Goal: Use online tool/utility: Utilize a website feature to perform a specific function

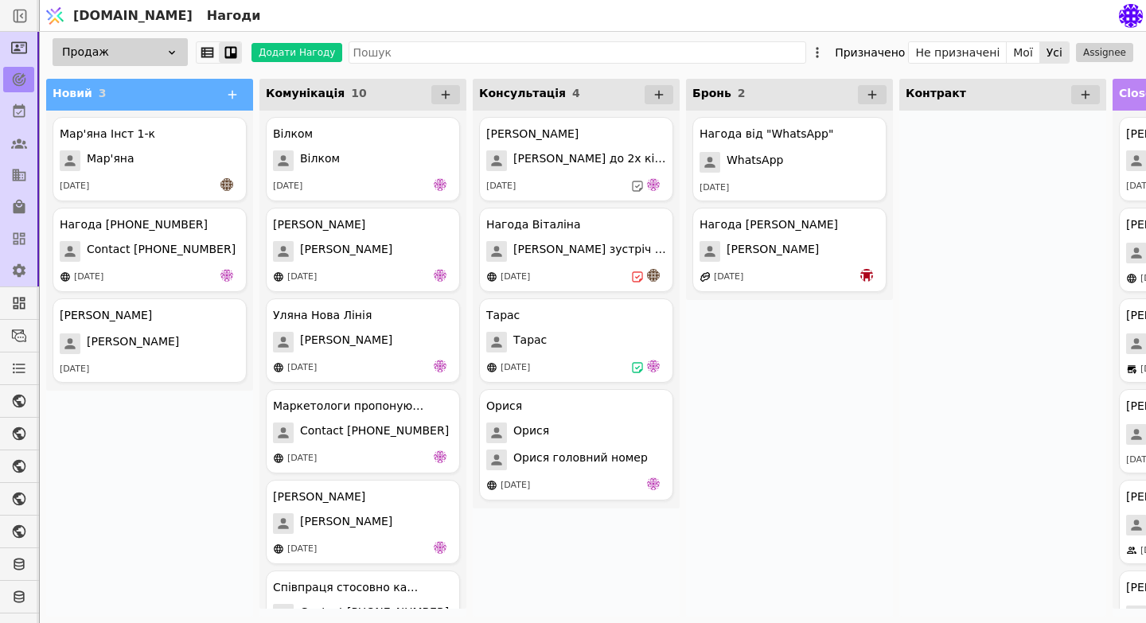
click at [175, 53] on icon at bounding box center [171, 52] width 13 height 13
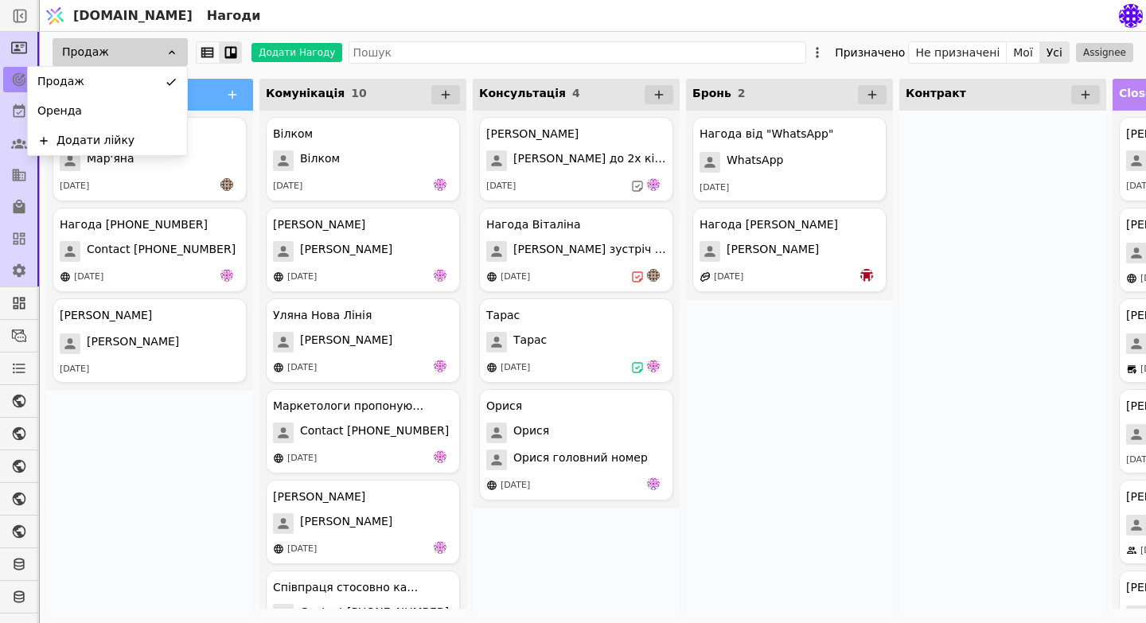
click at [753, 344] on div "Нагода від "WhatsApp" WhatsApp [DATE] Нагода [PERSON_NAME] [PERSON_NAME] [DATE]" at bounding box center [789, 364] width 207 height 506
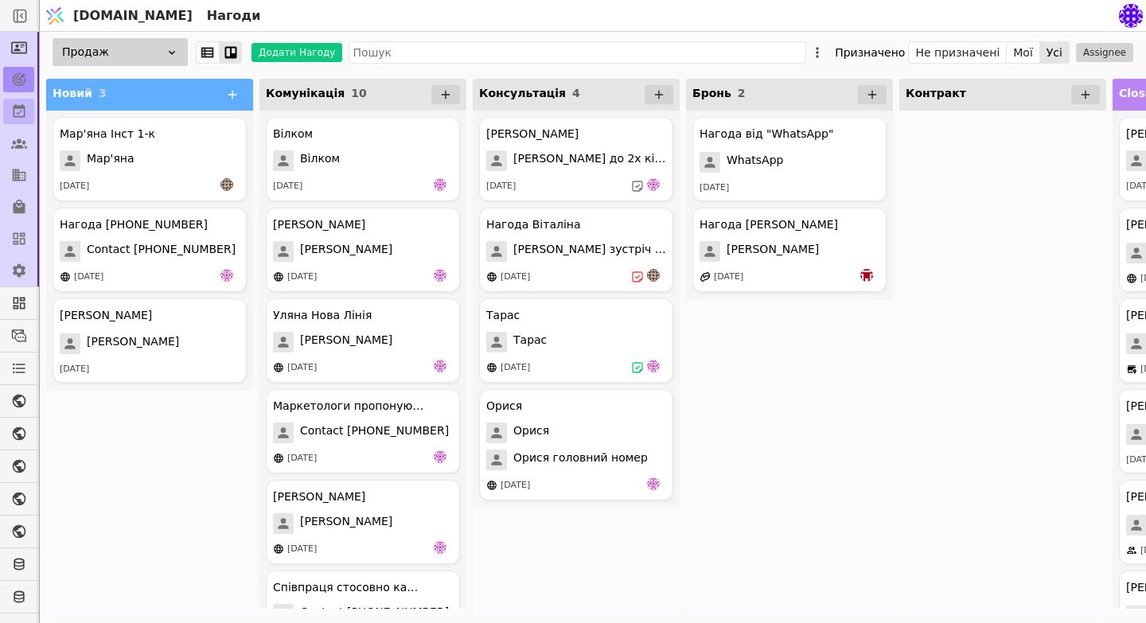
click at [14, 115] on icon at bounding box center [20, 111] width 12 height 14
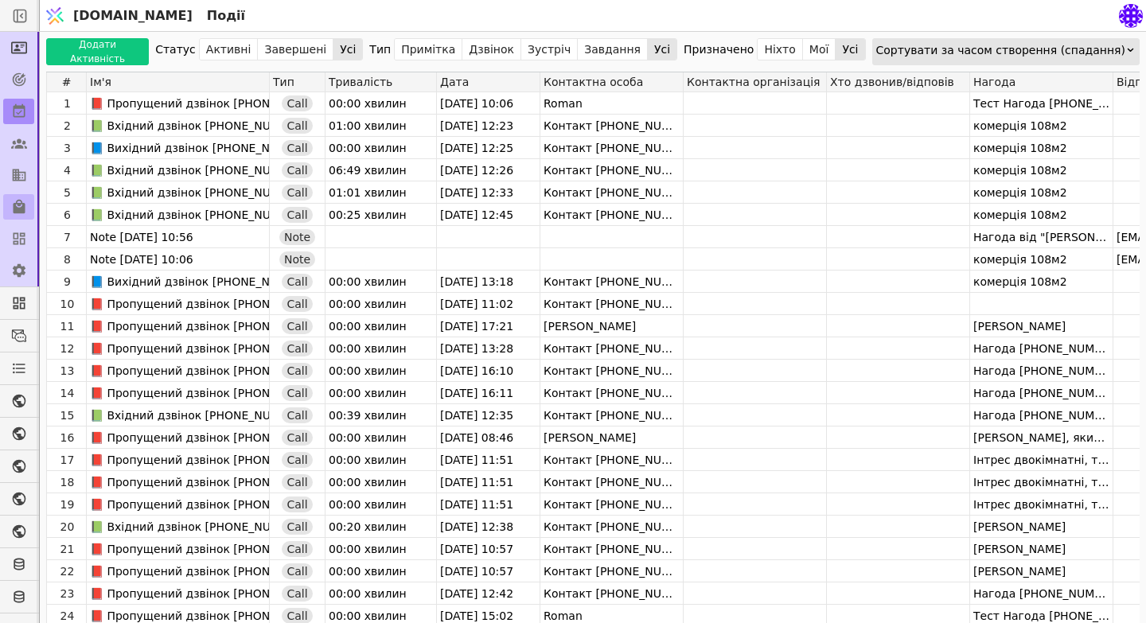
click at [18, 211] on icon at bounding box center [20, 207] width 12 height 14
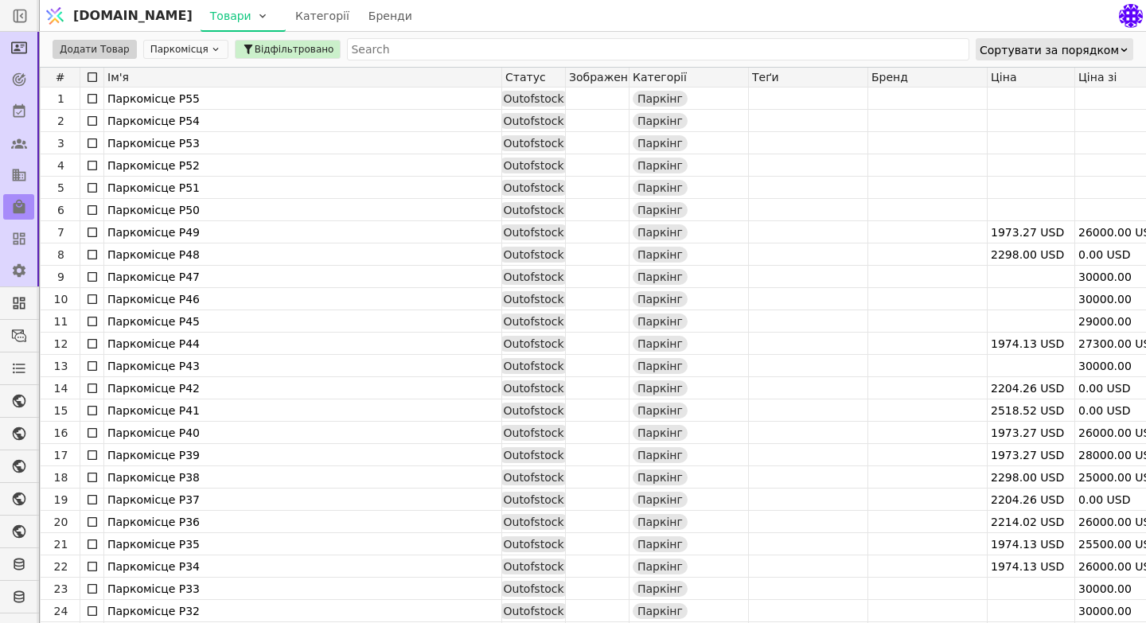
click at [210, 49] on icon at bounding box center [215, 49] width 11 height 11
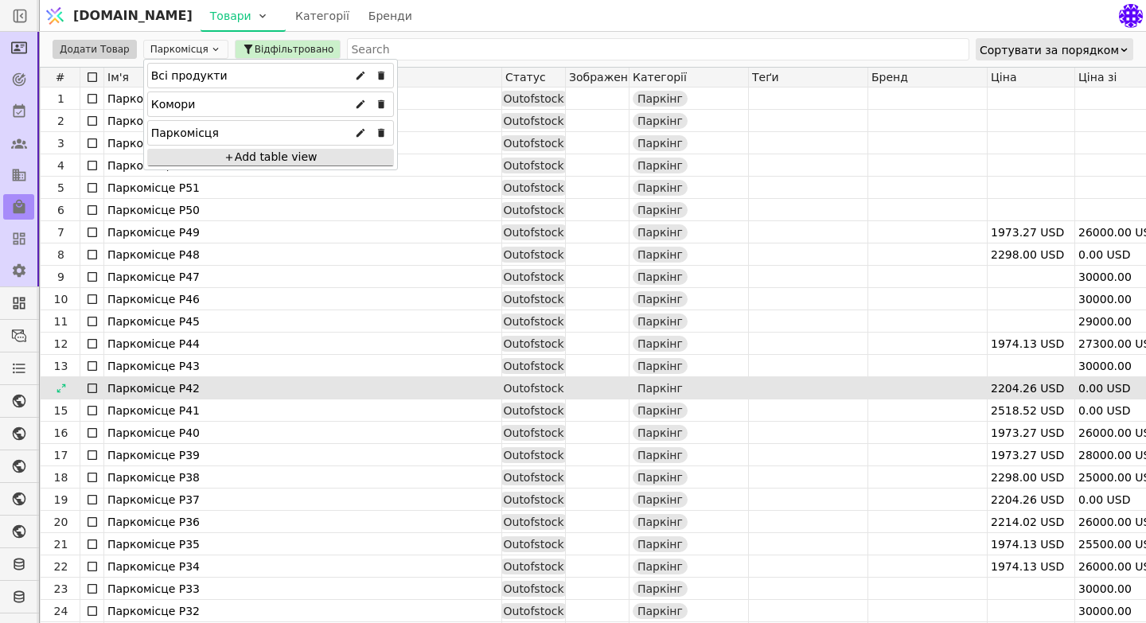
click at [405, 383] on div "Паркомісце P42" at bounding box center [302, 388] width 391 height 22
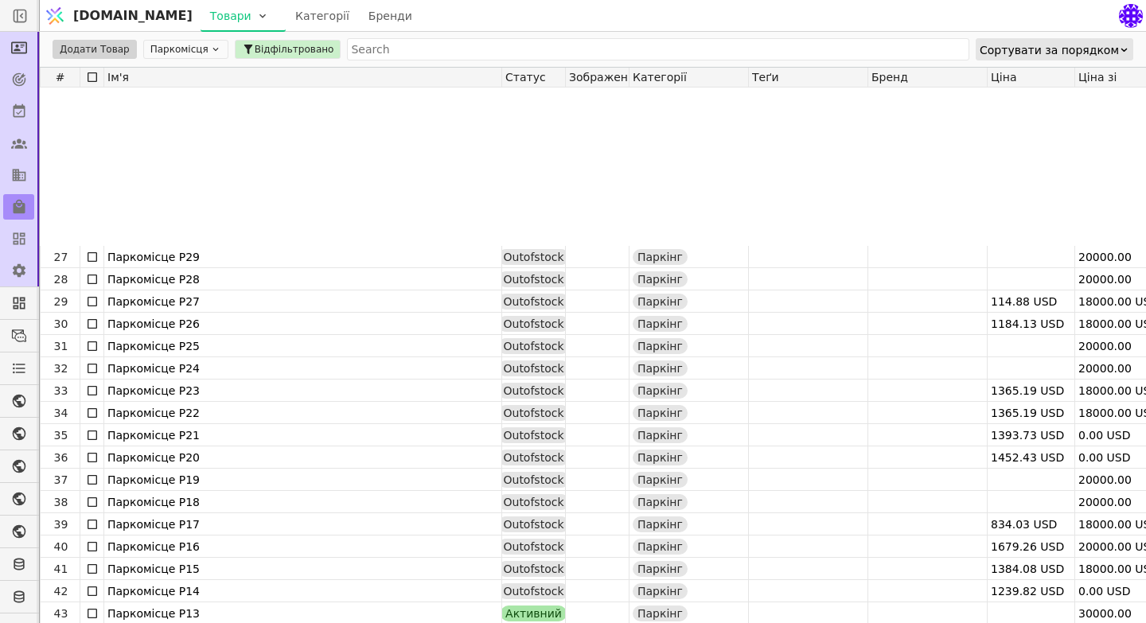
scroll to position [686, 0]
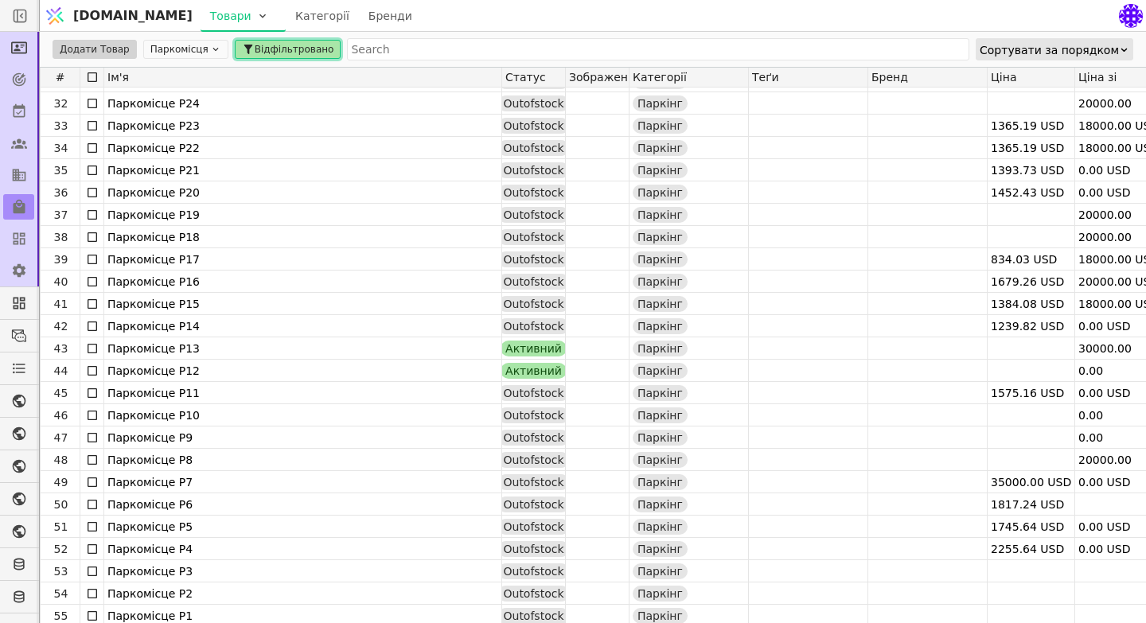
click at [275, 49] on span "Відфільтровано" at bounding box center [295, 49] width 80 height 14
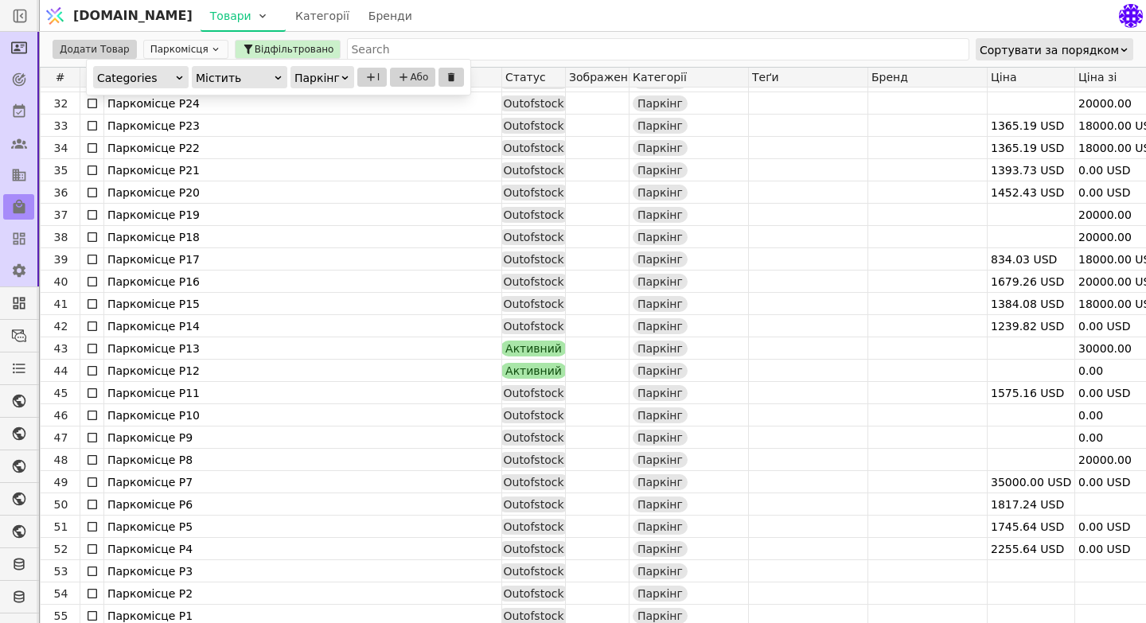
click at [335, 74] on div "Паркінг" at bounding box center [316, 78] width 45 height 22
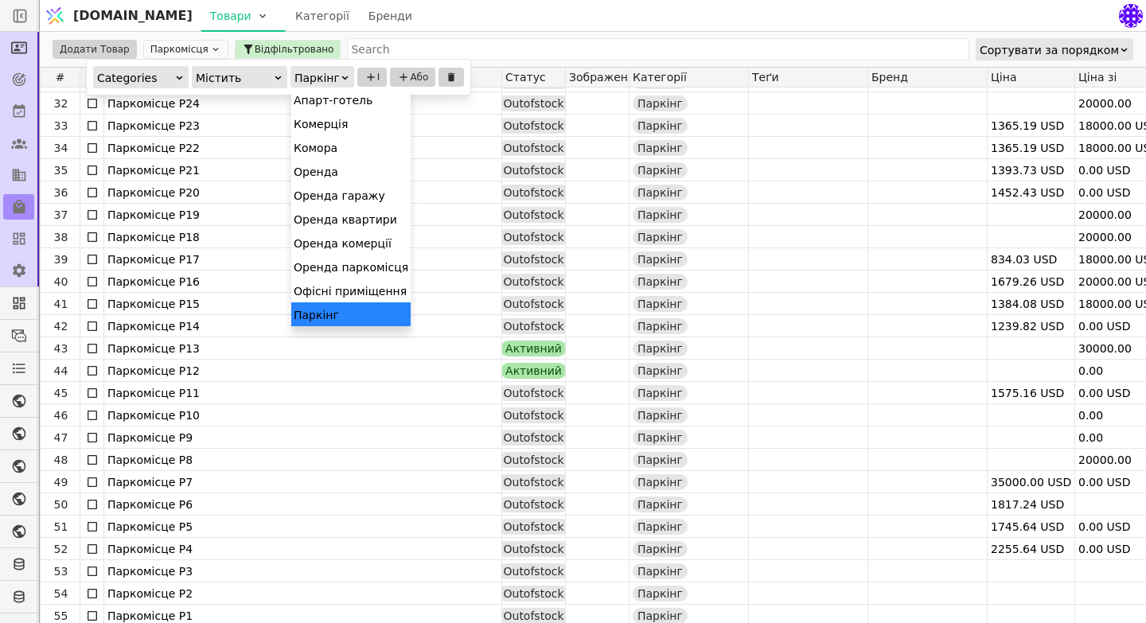
scroll to position [8, 0]
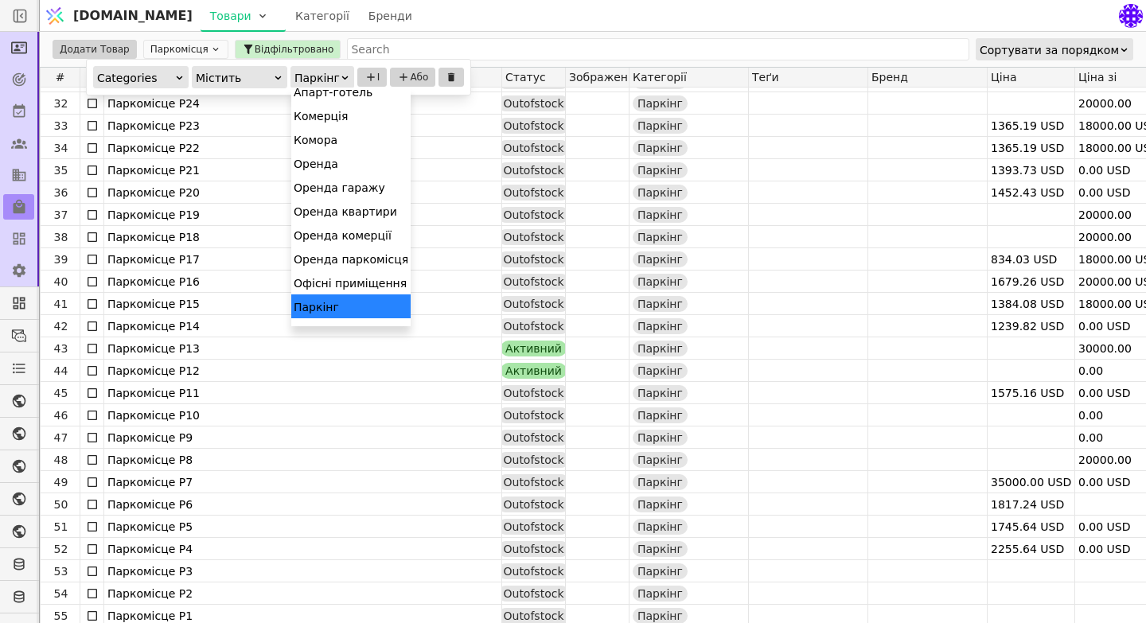
click at [360, 310] on div "Паркінг" at bounding box center [350, 306] width 119 height 24
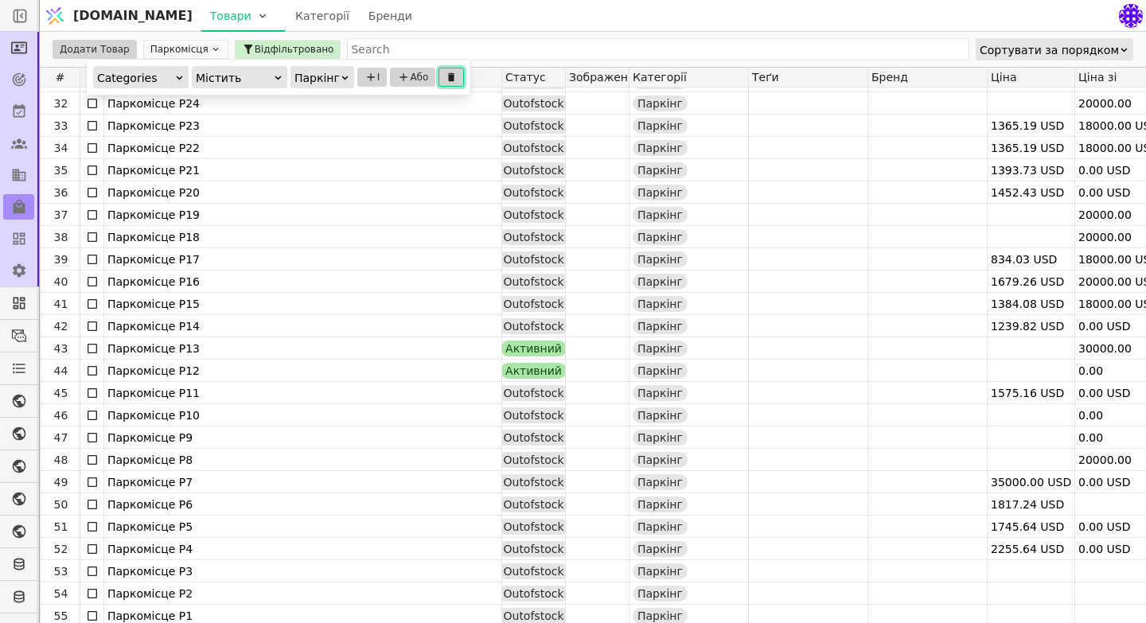
click at [450, 76] on icon at bounding box center [451, 77] width 11 height 11
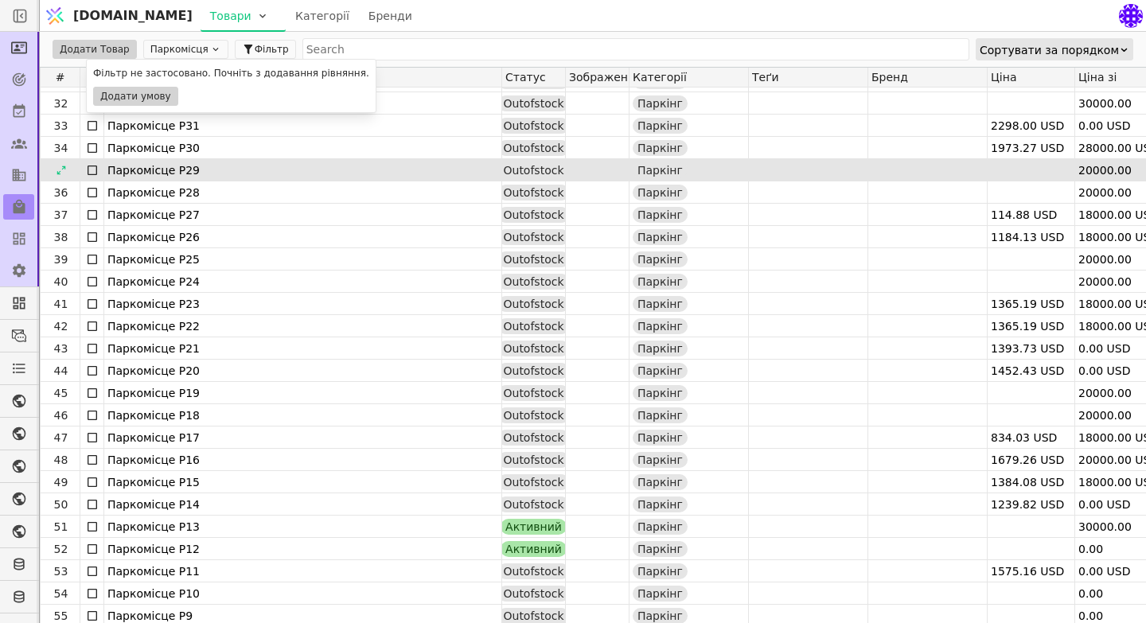
click at [300, 162] on div "Паркомісце P29" at bounding box center [302, 170] width 391 height 22
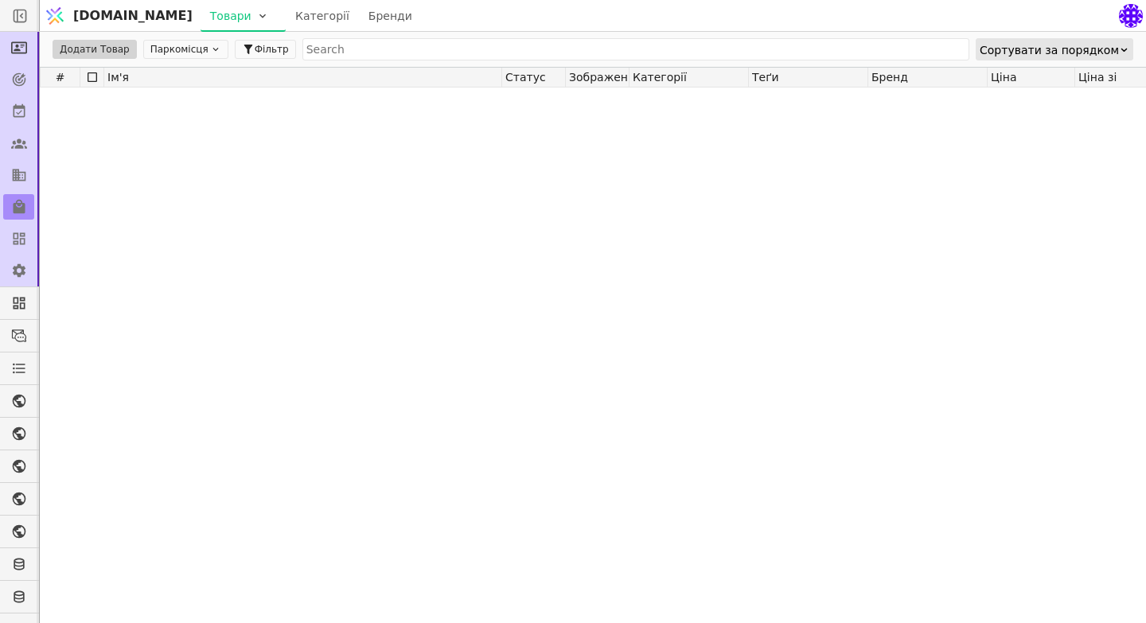
scroll to position [0, 0]
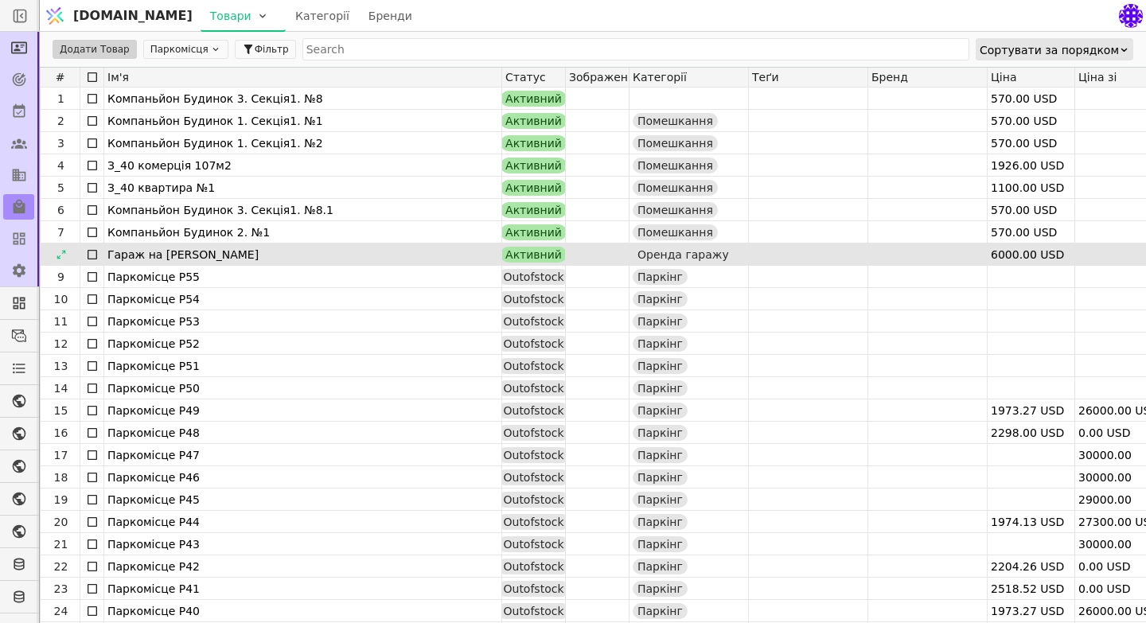
click at [230, 252] on div "Гараж на Чайковського" at bounding box center [302, 254] width 391 height 22
click at [64, 251] on icon at bounding box center [60, 254] width 9 height 9
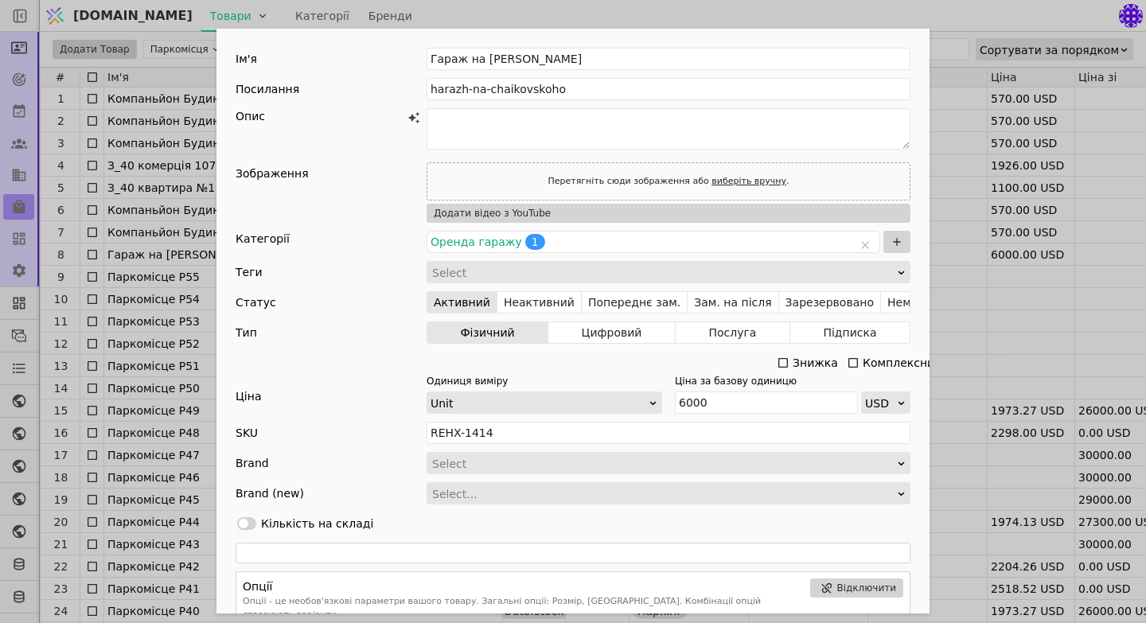
click at [962, 332] on div "Ім'я Гараж на Чайковського Посилання harazh-na-chaikovskoho Опис Зображення Пер…" at bounding box center [573, 311] width 1146 height 623
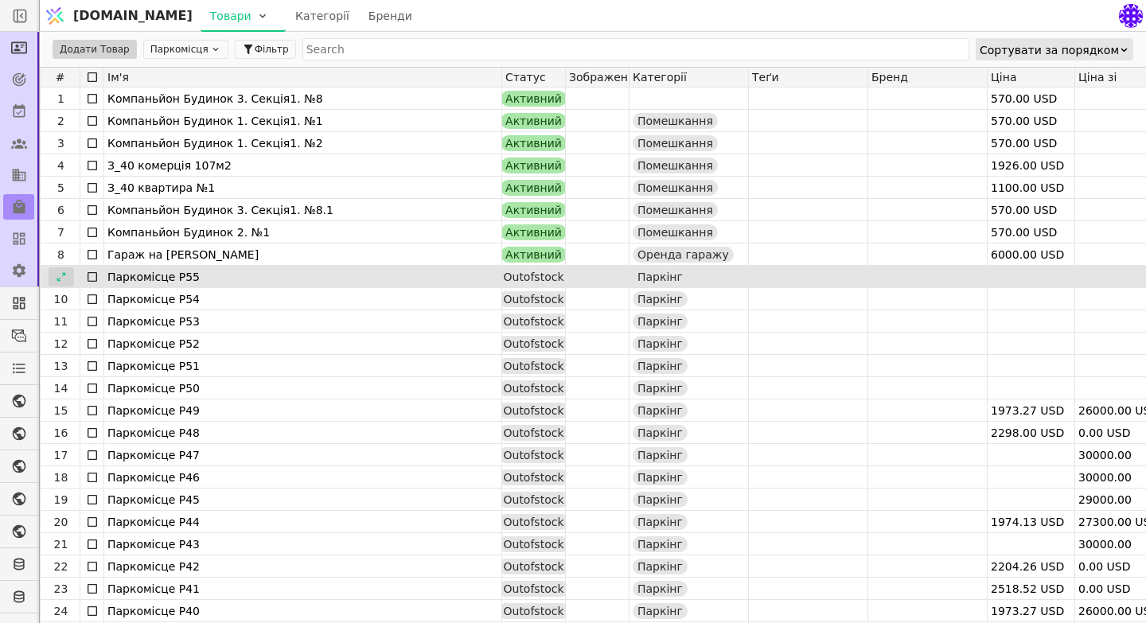
click at [53, 281] on div at bounding box center [61, 276] width 25 height 19
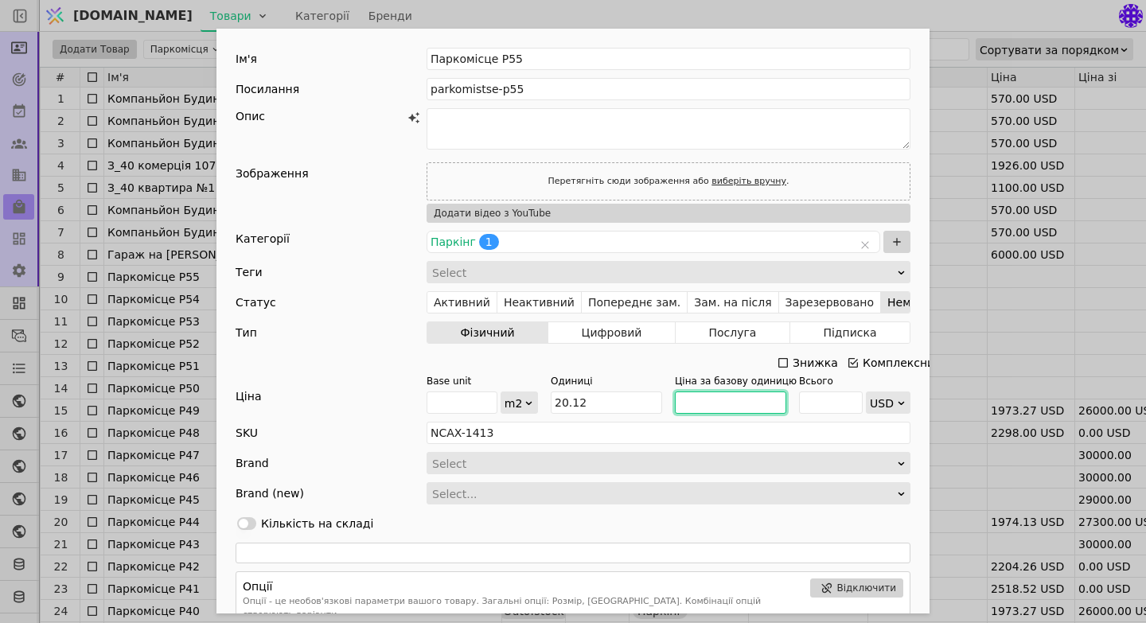
click at [714, 403] on input "Add Opportunity" at bounding box center [730, 402] width 111 height 22
type input "1"
type input "20.12"
type input "10"
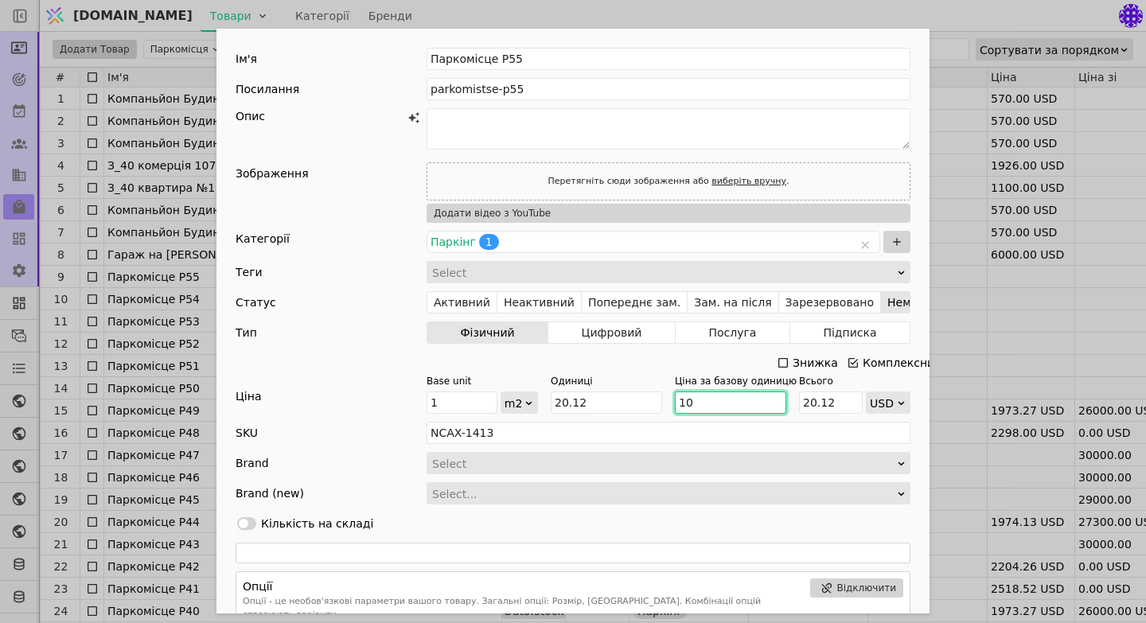
type input "201.20000000000002"
type input "100"
type input "2012"
type input "1000"
type input "20120"
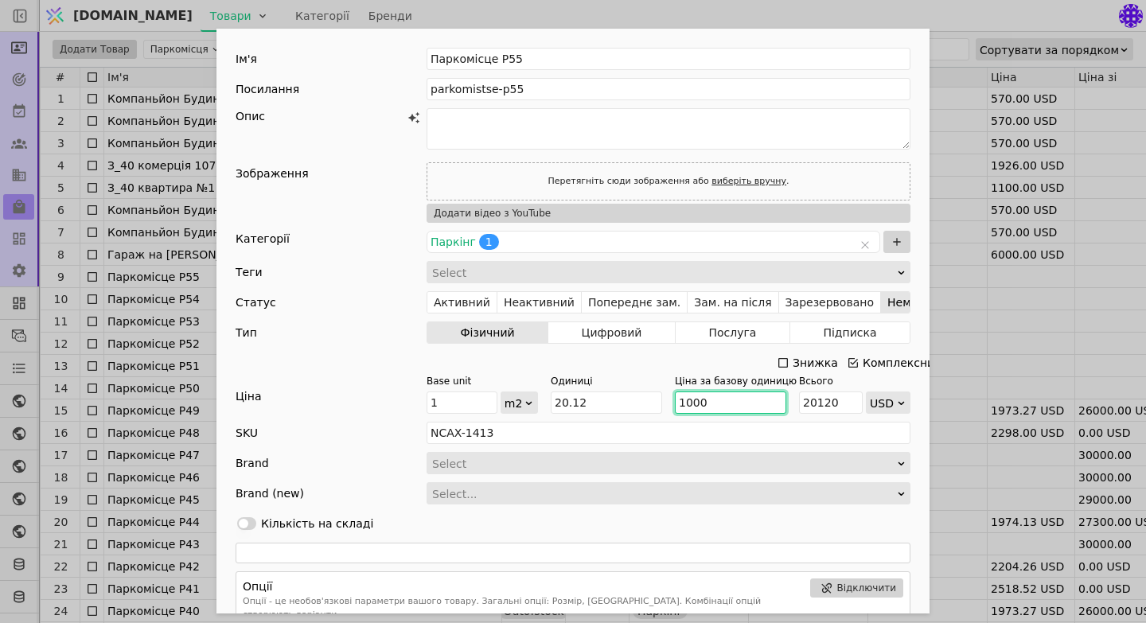
type input "1000"
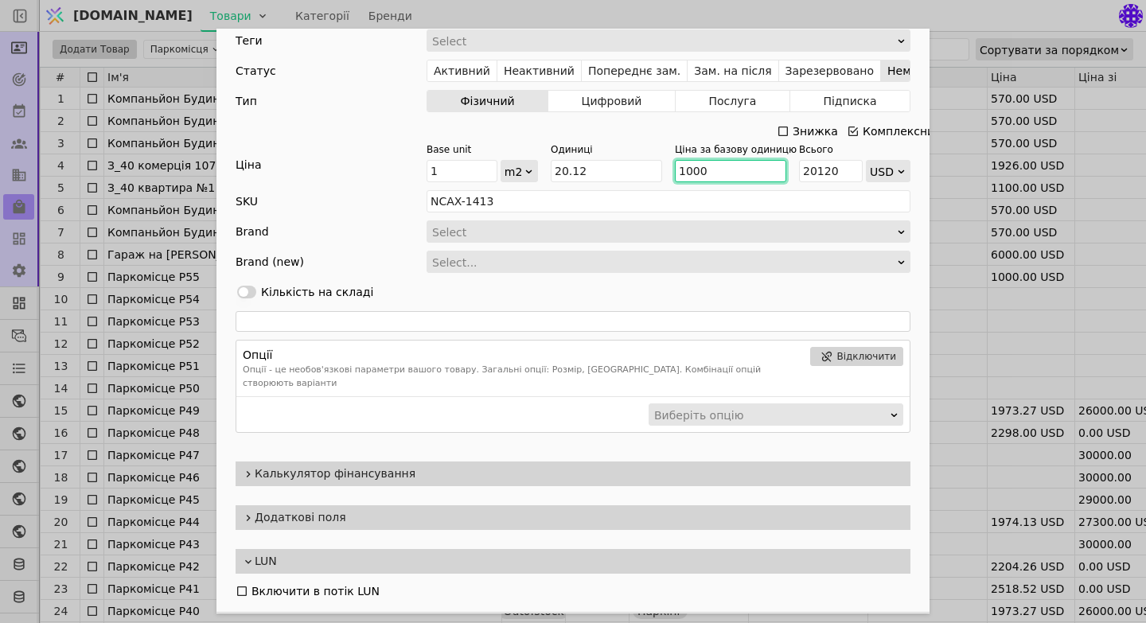
scroll to position [255, 0]
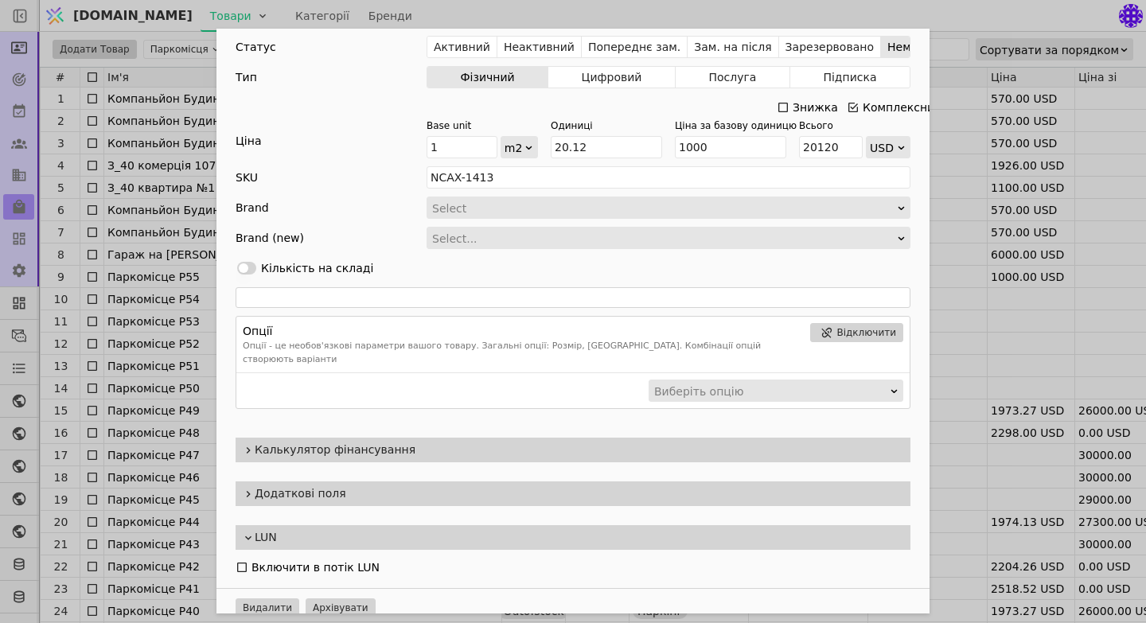
click at [255, 442] on span "Калькулятор фінансування" at bounding box center [579, 450] width 649 height 17
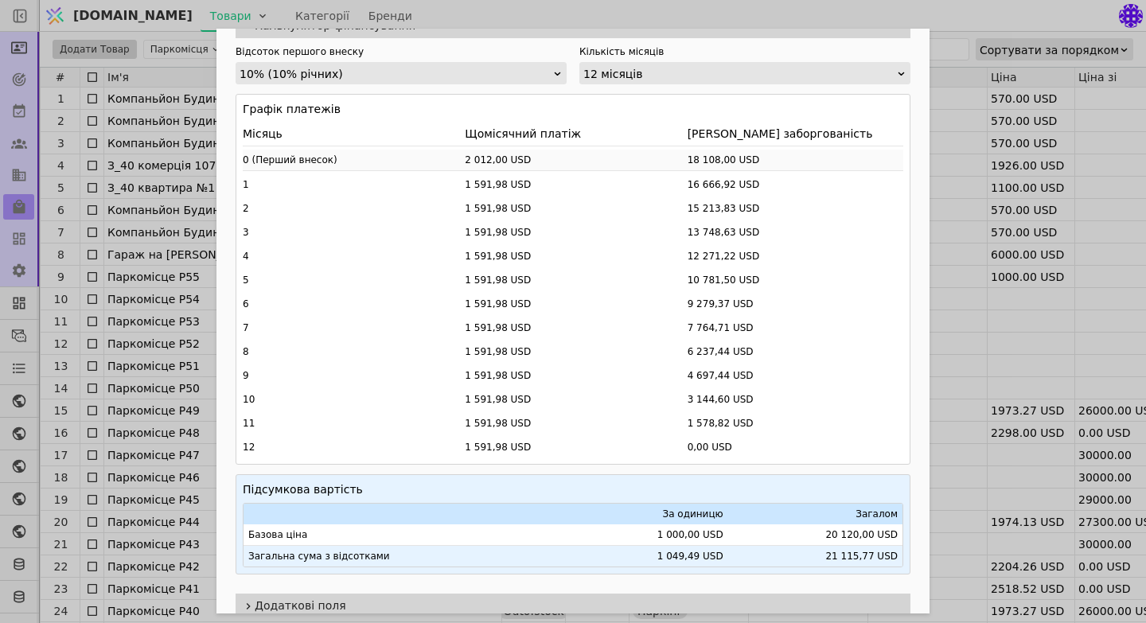
scroll to position [681, 0]
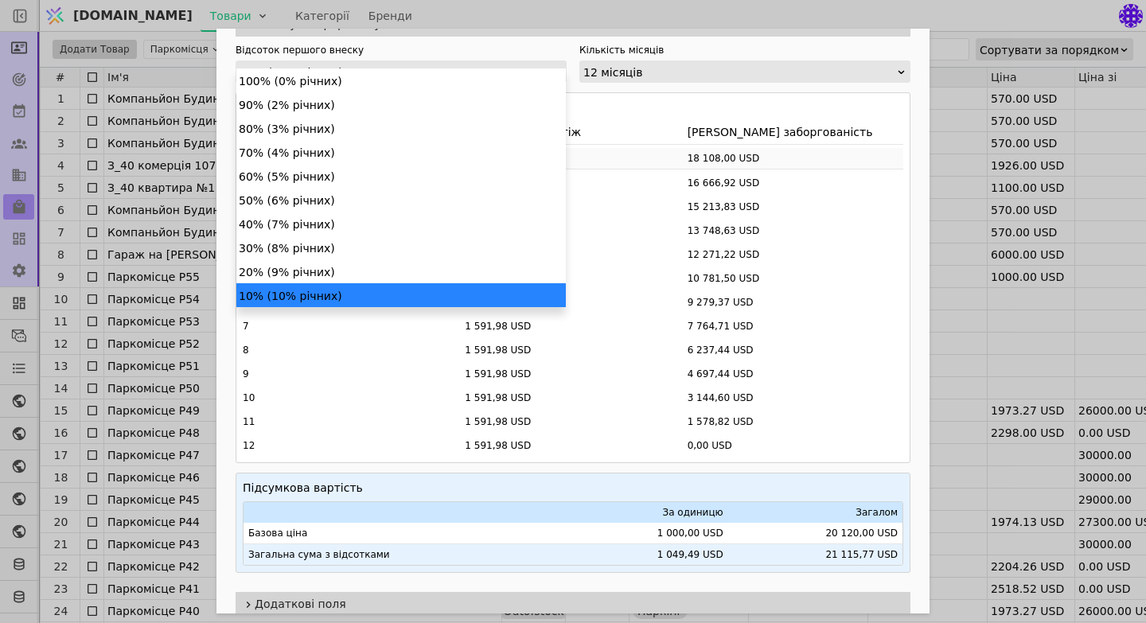
click at [553, 67] on icon "Add Opportunity" at bounding box center [557, 72] width 10 height 10
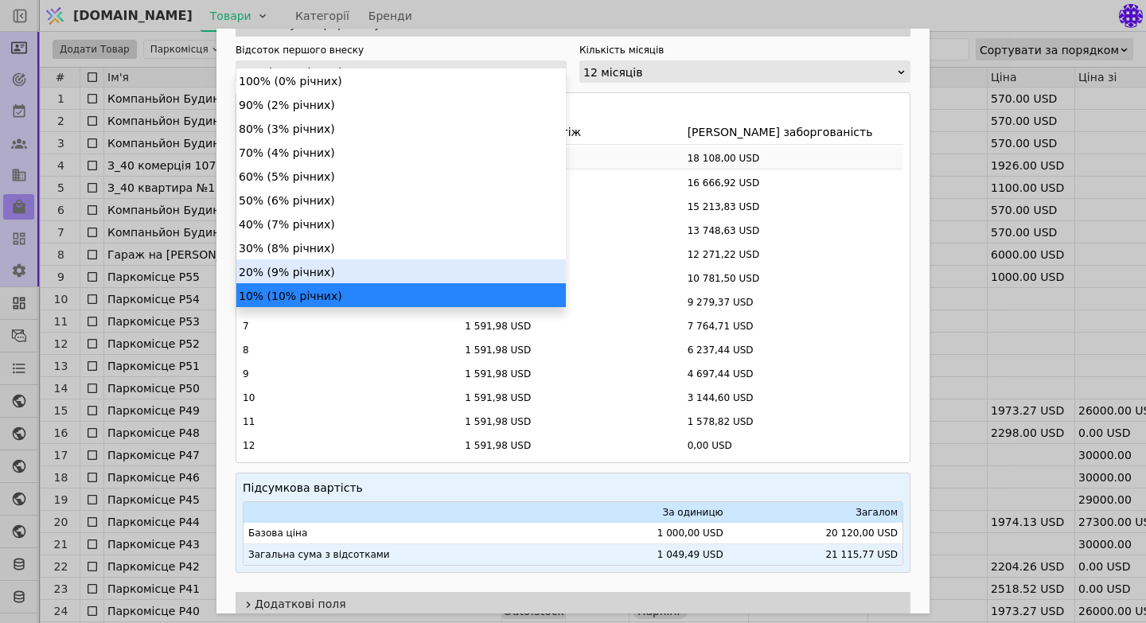
click at [296, 271] on div "20% (9% річних)" at bounding box center [400, 271] width 329 height 24
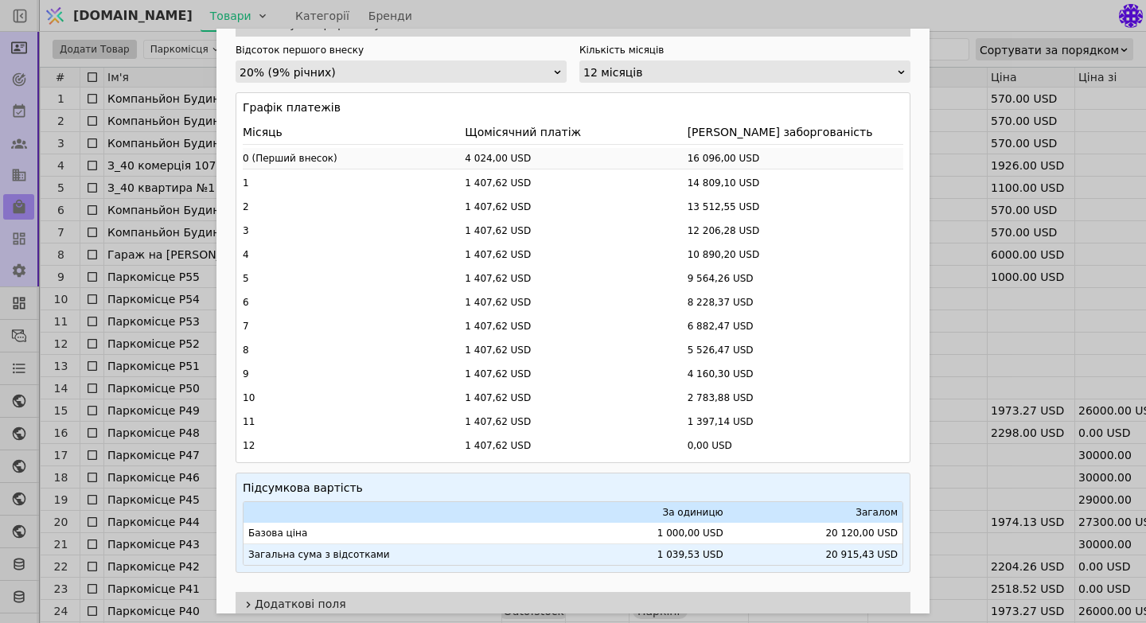
click at [560, 70] on icon "Add Opportunity" at bounding box center [558, 71] width 6 height 3
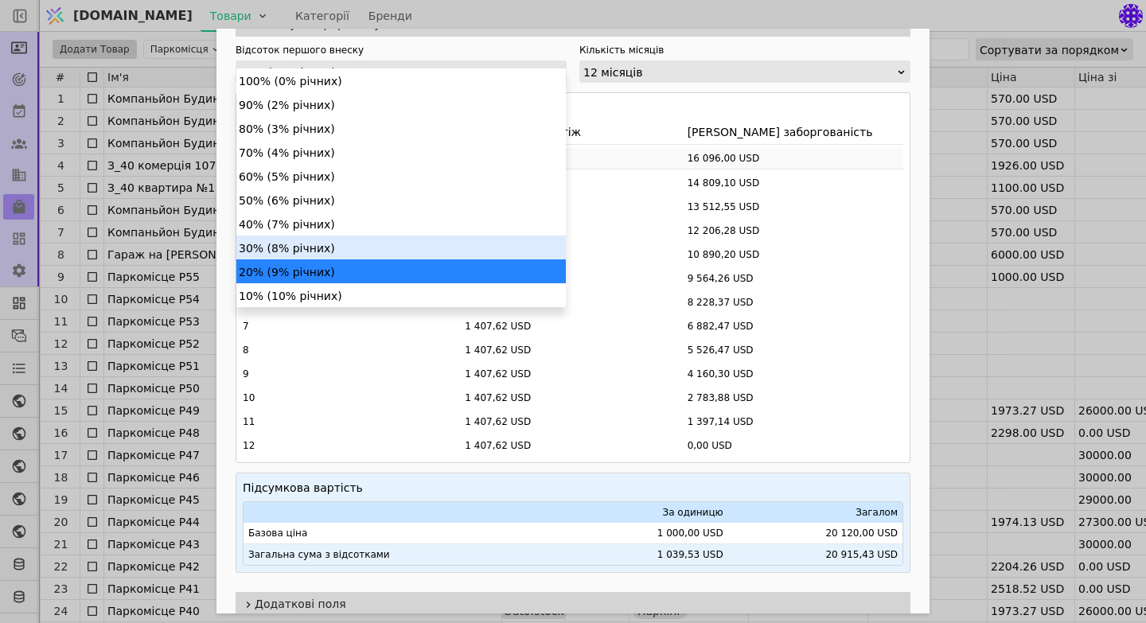
click at [368, 245] on div "30% (8% річних)" at bounding box center [400, 248] width 329 height 24
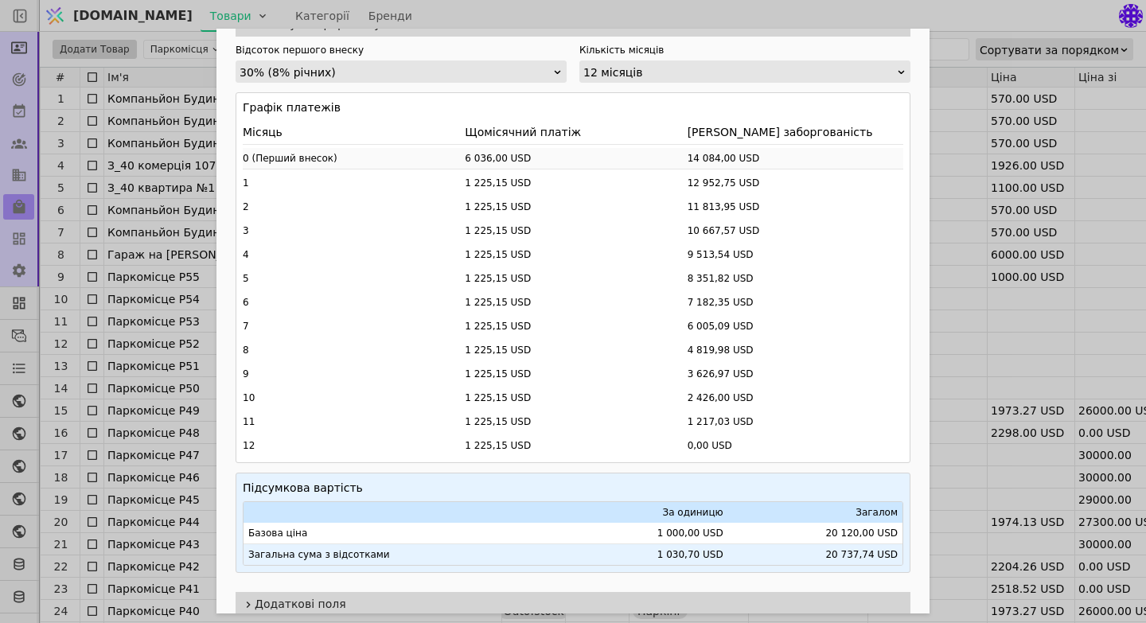
click at [556, 67] on icon "Add Opportunity" at bounding box center [557, 72] width 10 height 10
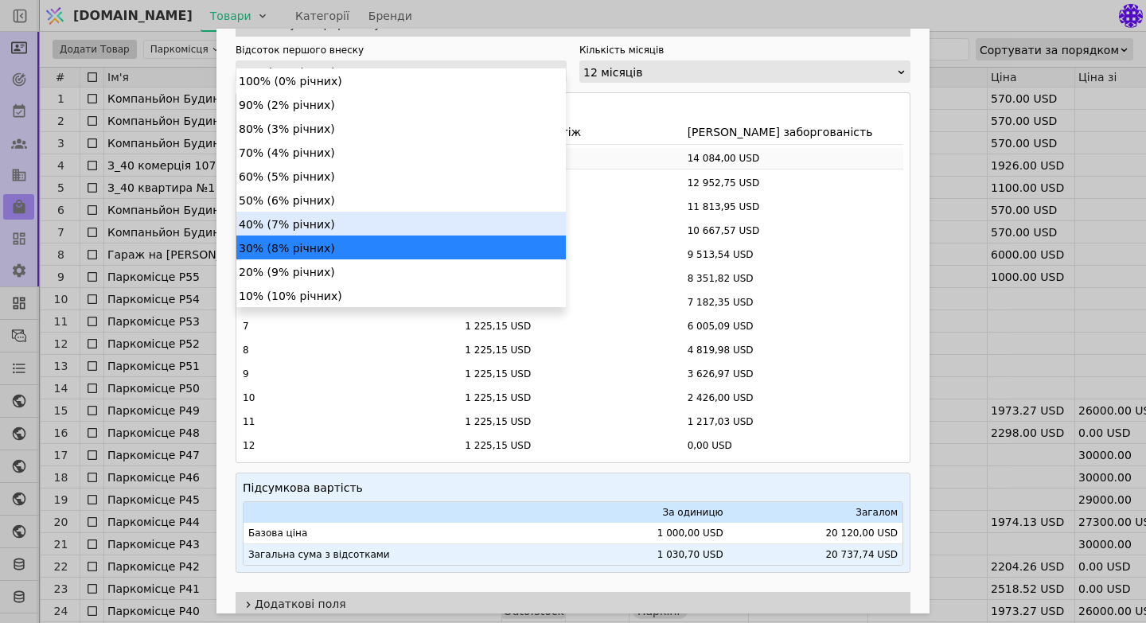
click at [304, 228] on div "40% (7% річних)" at bounding box center [400, 224] width 329 height 24
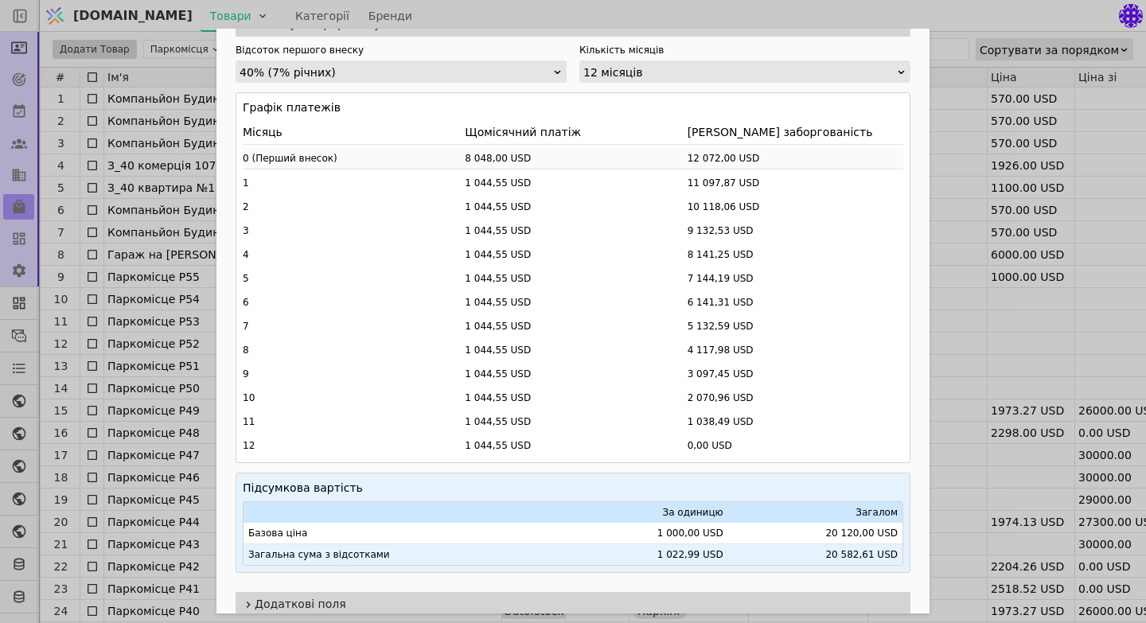
click at [558, 70] on icon "Add Opportunity" at bounding box center [558, 71] width 6 height 3
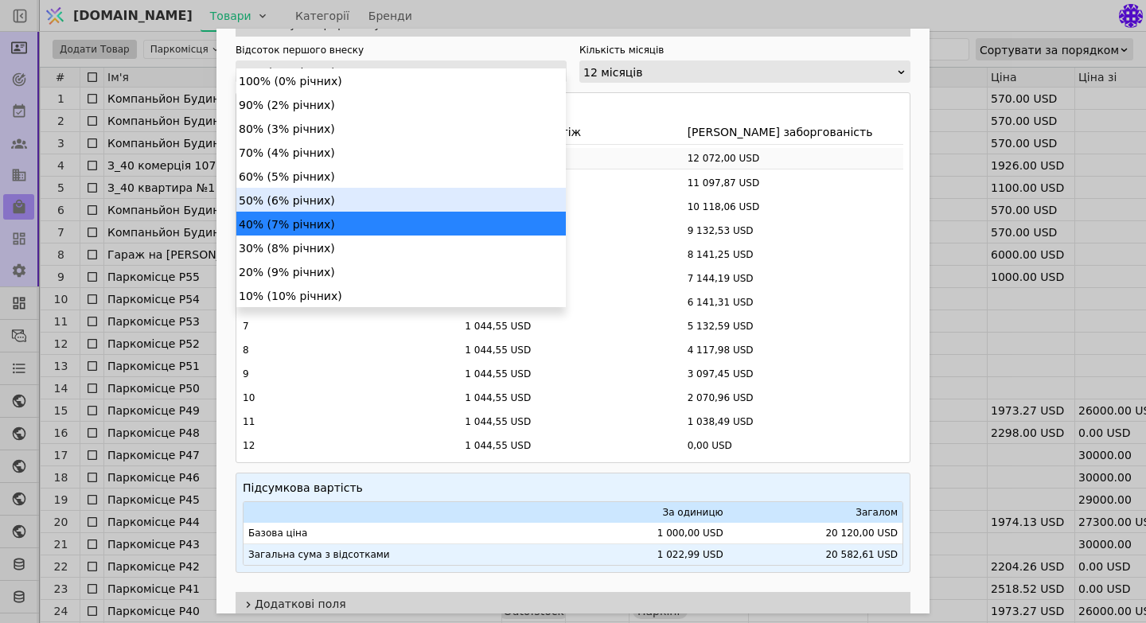
click at [290, 194] on div "50% (6% річних)" at bounding box center [400, 200] width 329 height 24
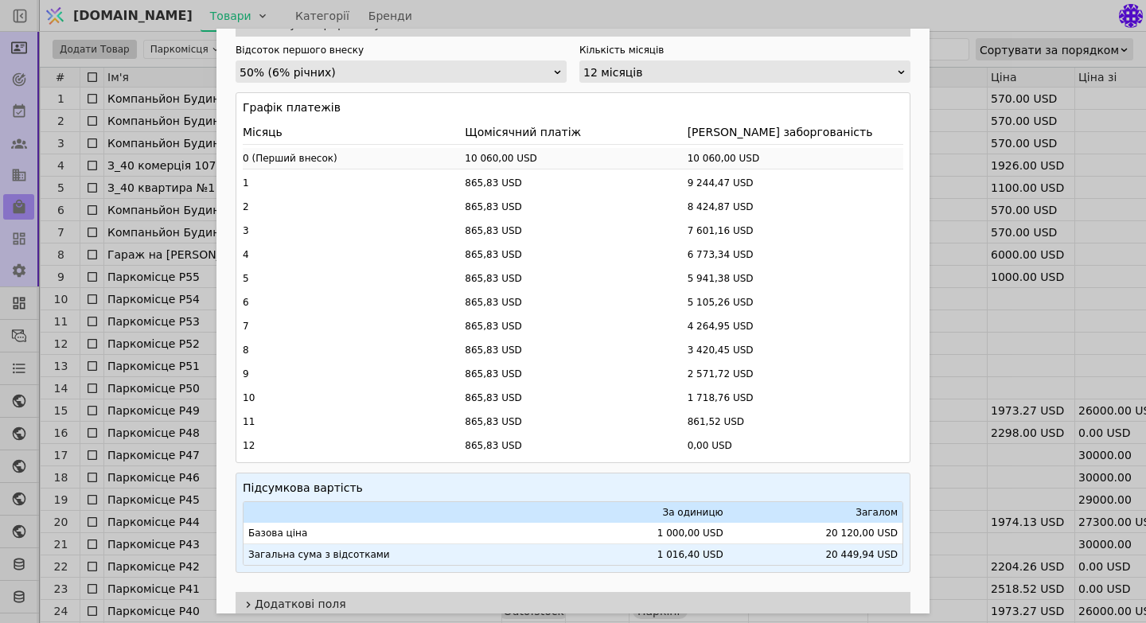
click at [562, 67] on icon "Add Opportunity" at bounding box center [557, 72] width 10 height 10
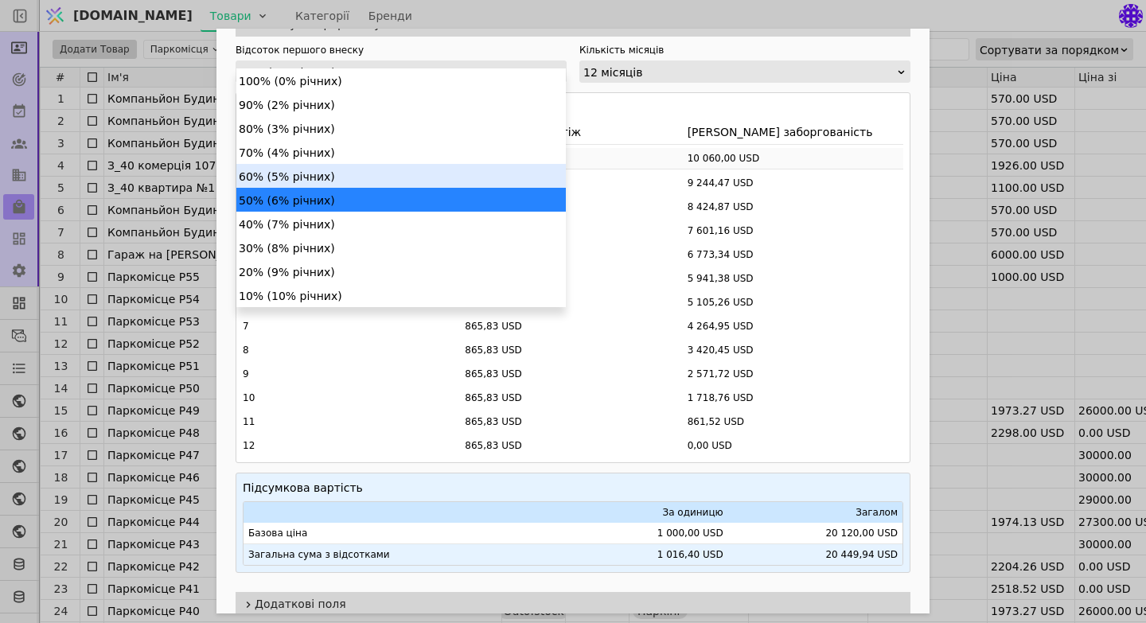
click at [304, 169] on div "60% (5% річних)" at bounding box center [400, 176] width 329 height 24
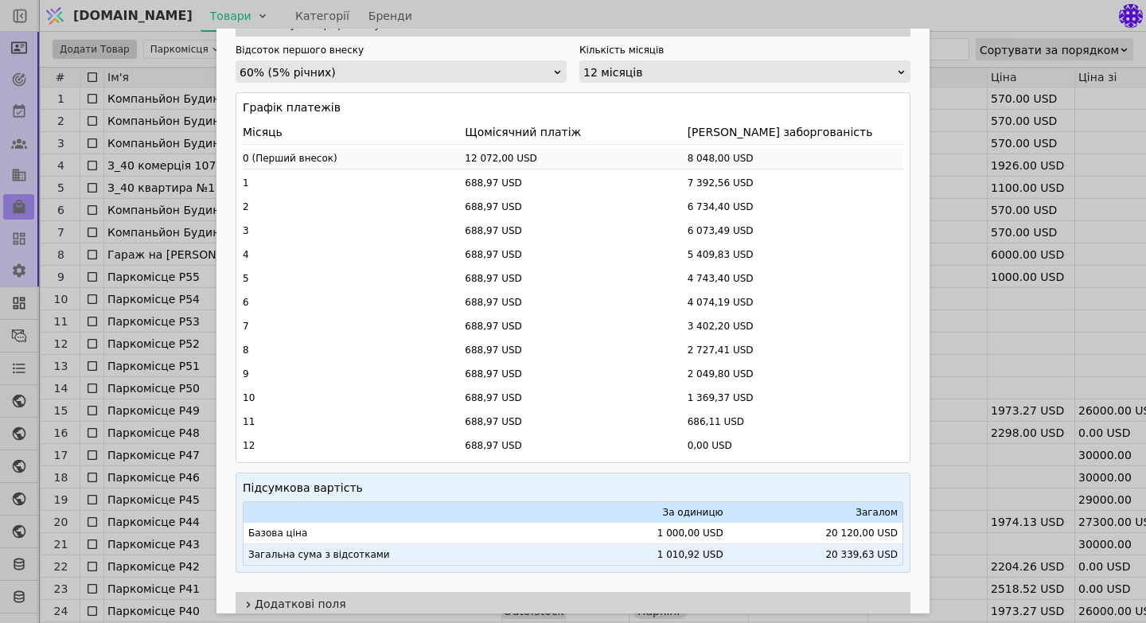
click at [560, 67] on icon "Add Opportunity" at bounding box center [557, 72] width 10 height 10
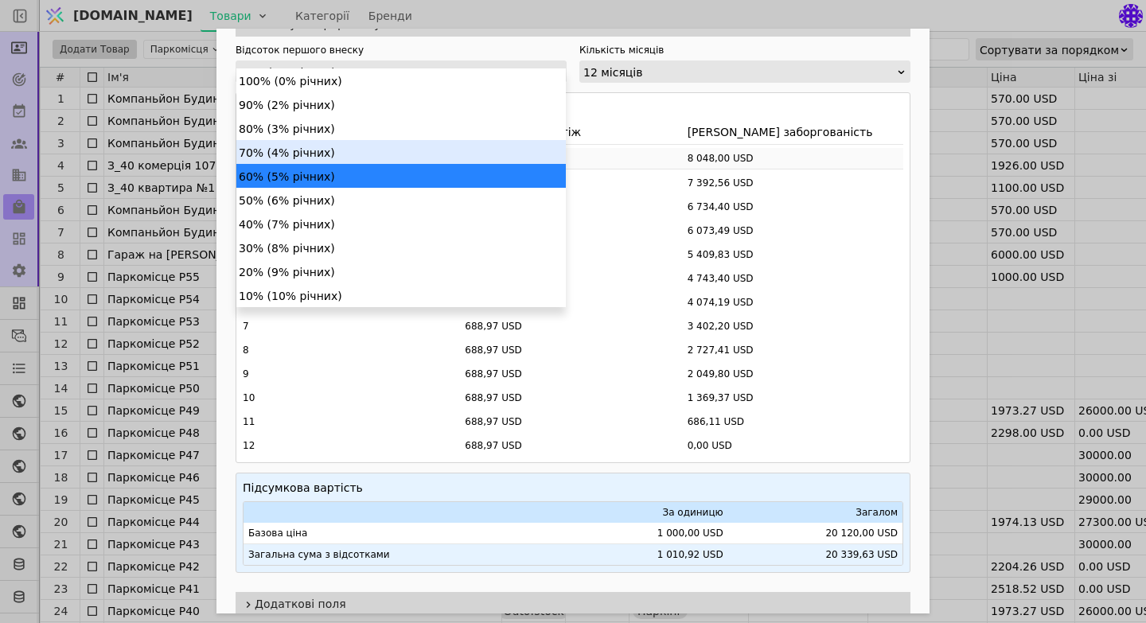
click at [352, 148] on div "70% (4% річних)" at bounding box center [400, 152] width 329 height 24
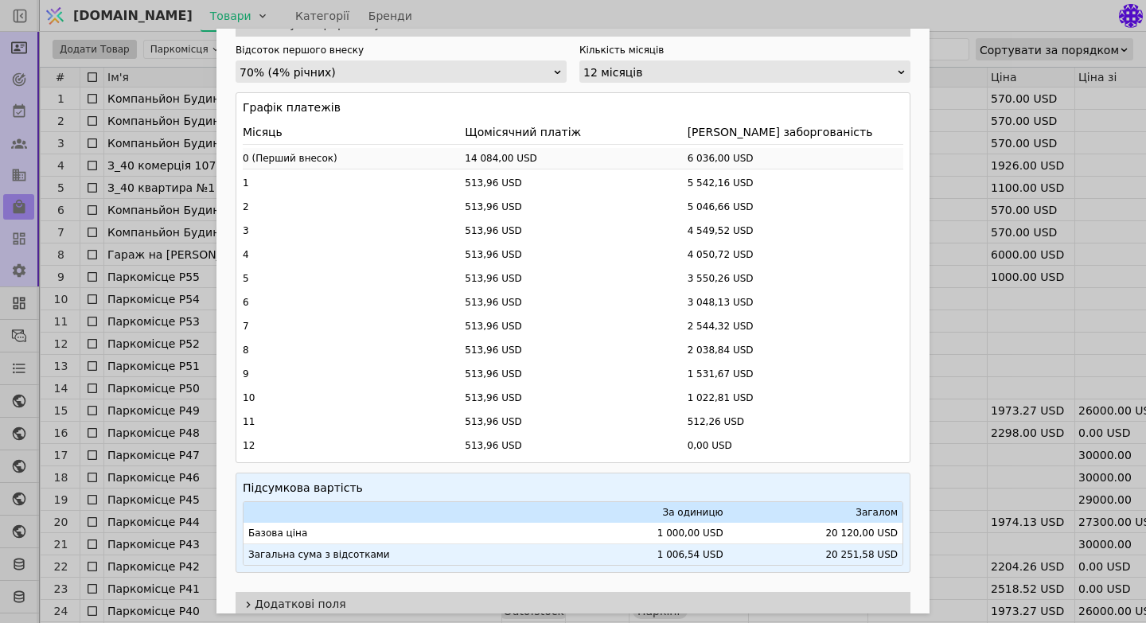
click at [559, 67] on icon "Add Opportunity" at bounding box center [557, 72] width 10 height 10
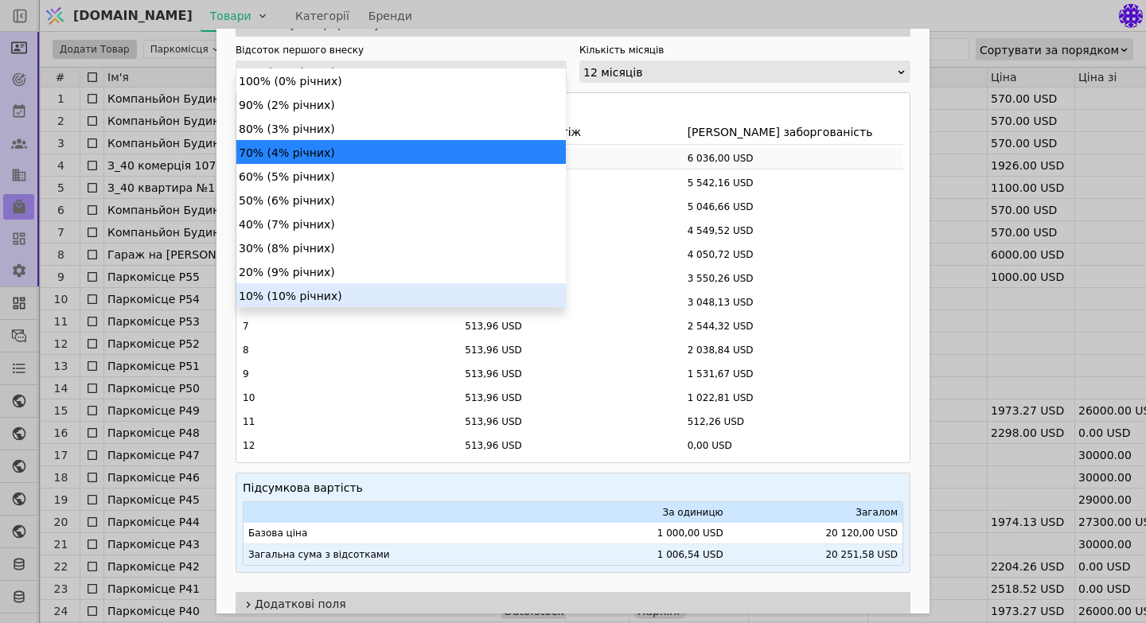
click at [317, 294] on div "10% (10% річних)" at bounding box center [400, 295] width 329 height 24
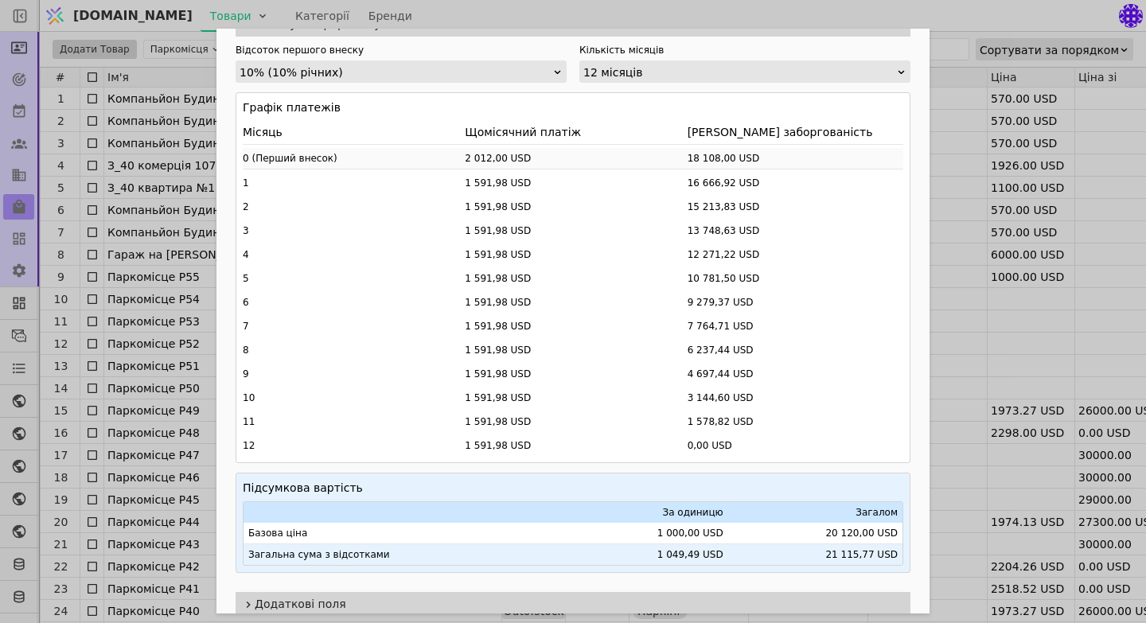
click at [896, 67] on icon "Add Opportunity" at bounding box center [901, 72] width 10 height 10
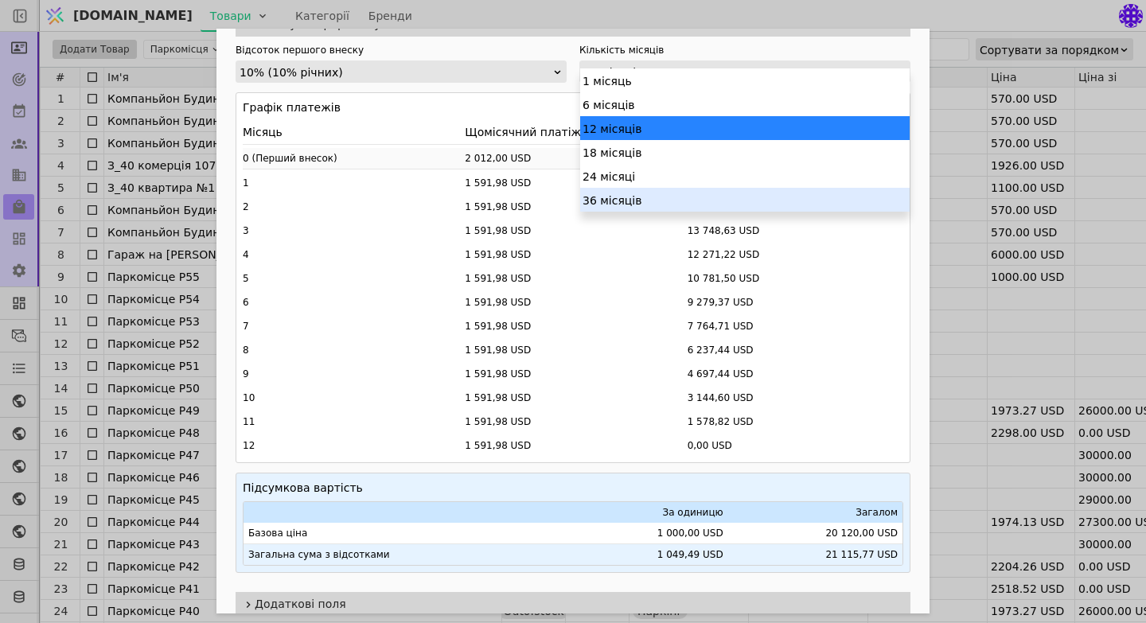
click at [674, 274] on div "5 1 591,98 USD 10 781,50 USD" at bounding box center [573, 278] width 660 height 21
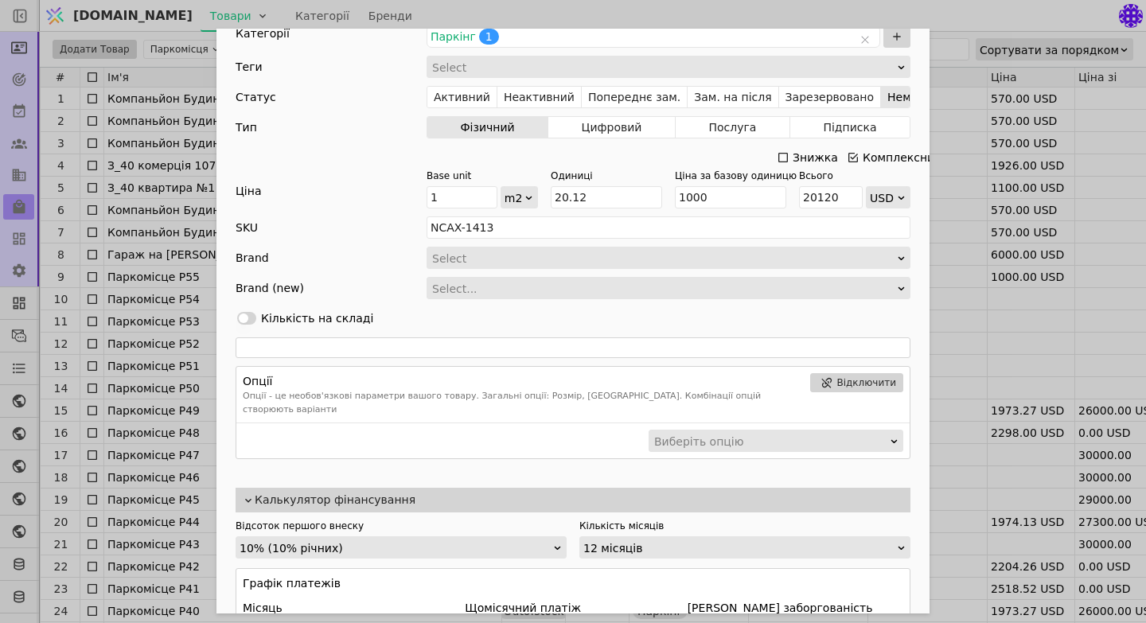
scroll to position [253, 0]
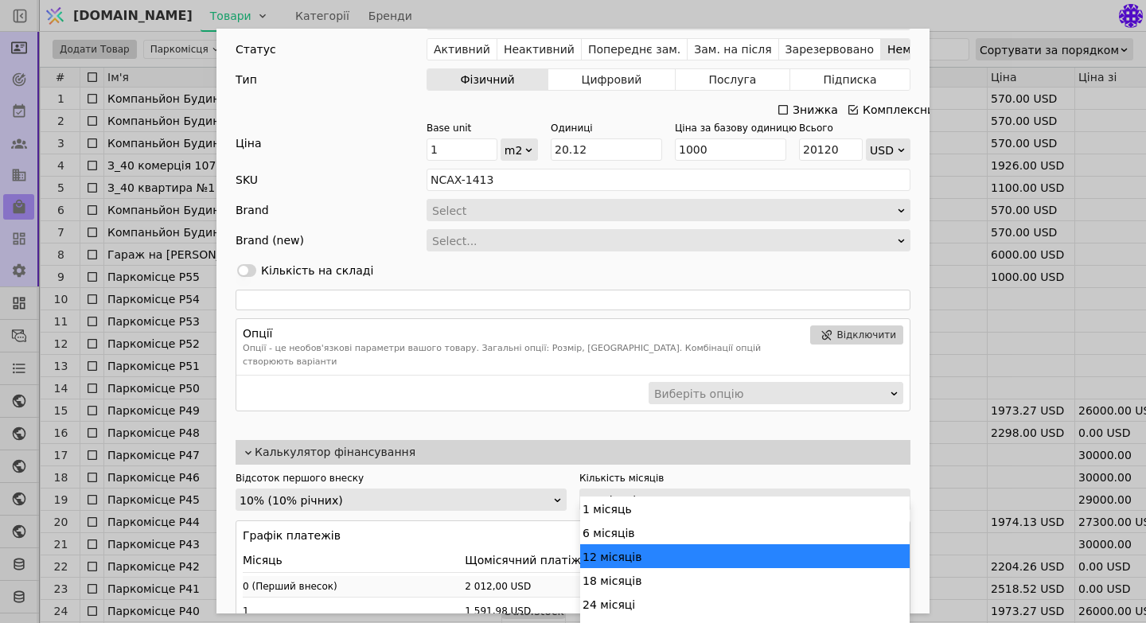
click at [733, 489] on div "12 місяців" at bounding box center [739, 500] width 313 height 22
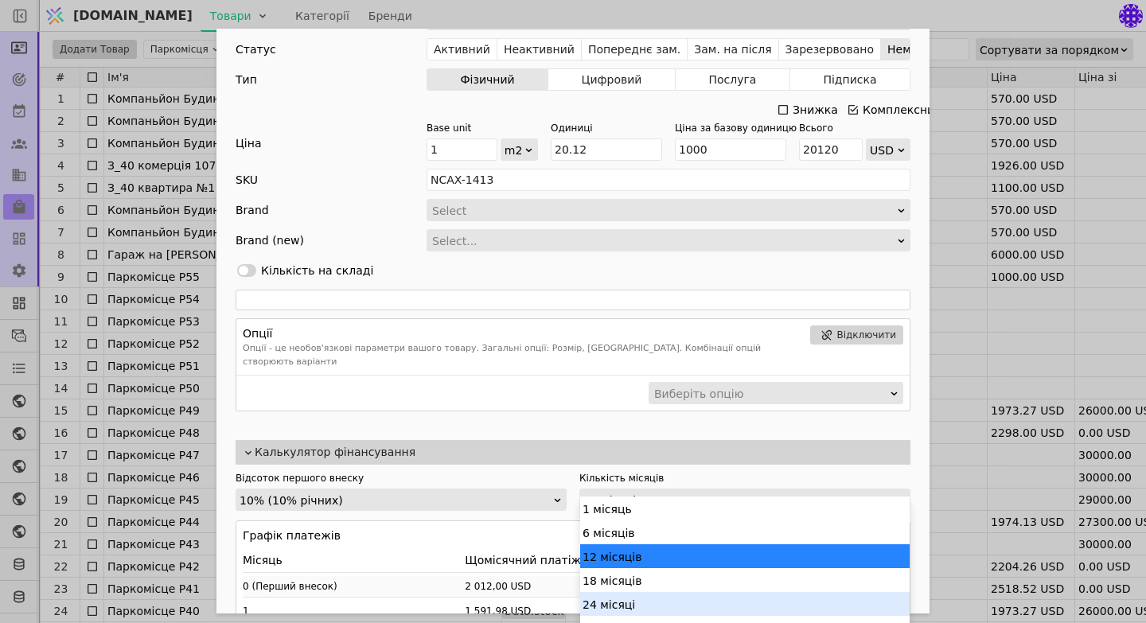
scroll to position [16, 0]
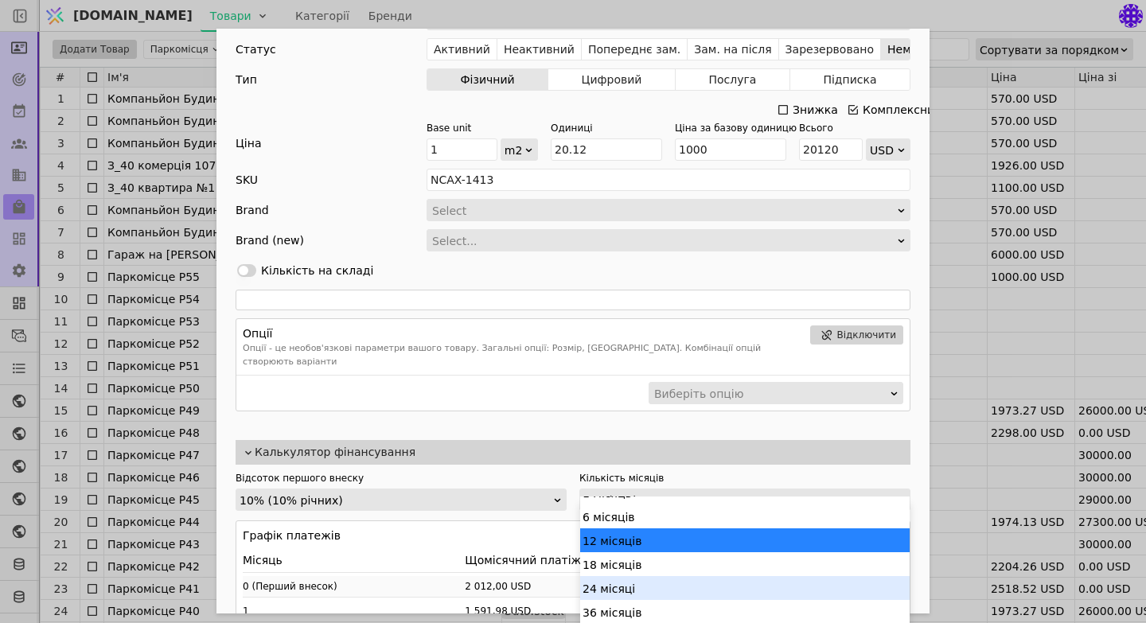
click at [665, 581] on div "24 місяці" at bounding box center [744, 588] width 329 height 24
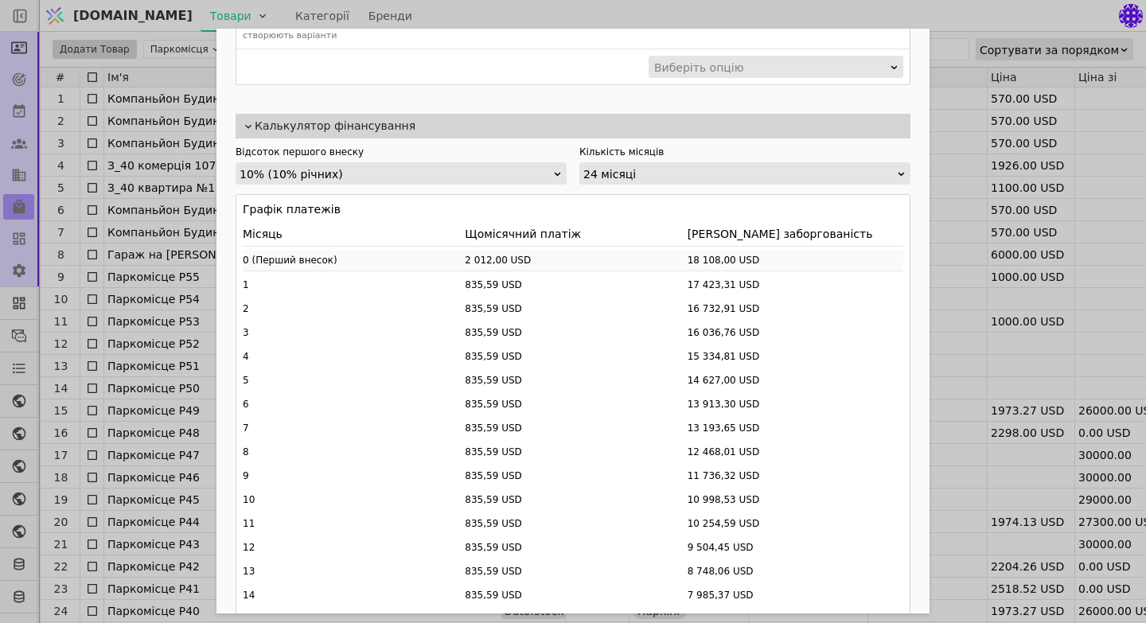
scroll to position [572, 0]
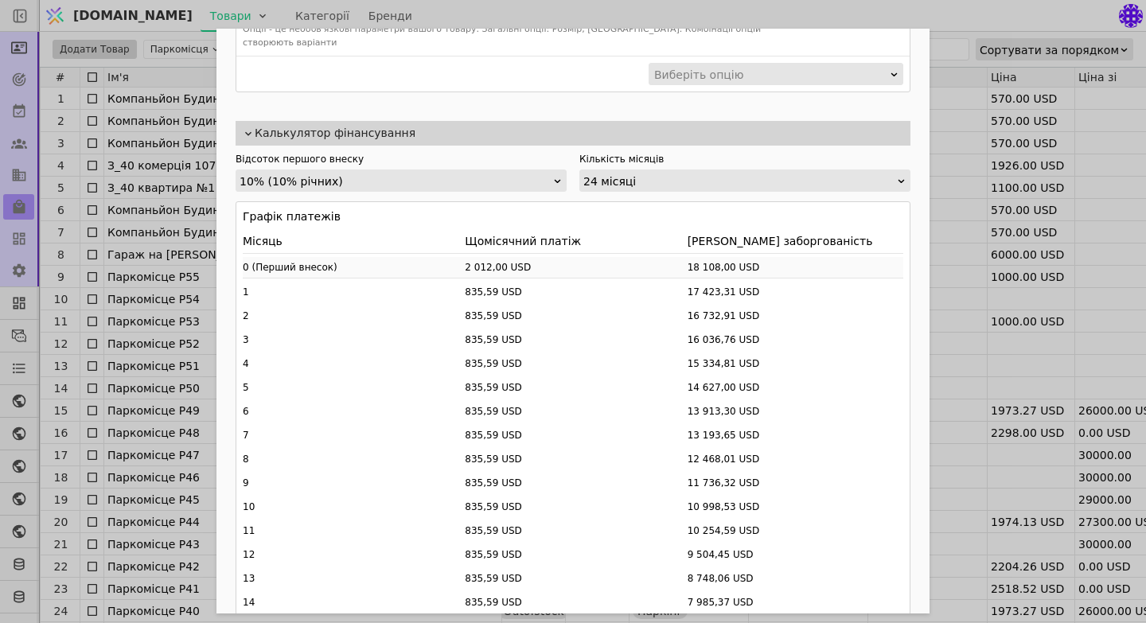
click at [553, 176] on icon "Add Opportunity" at bounding box center [557, 181] width 10 height 10
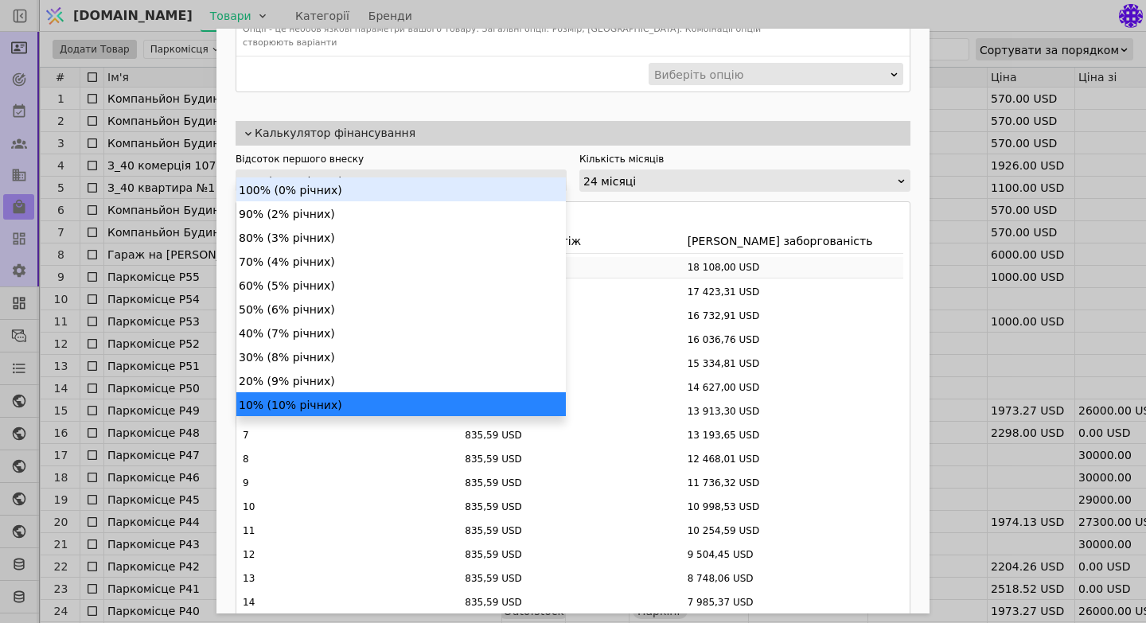
click at [686, 170] on div "24 місяці" at bounding box center [739, 181] width 313 height 22
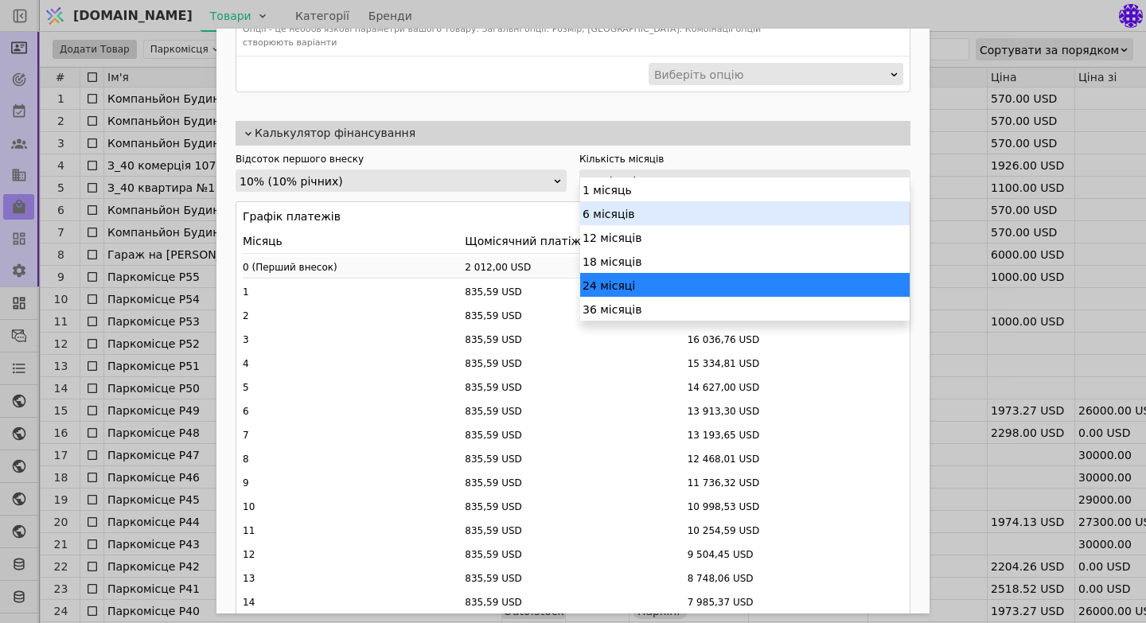
click at [661, 216] on div "6 місяців" at bounding box center [744, 213] width 329 height 24
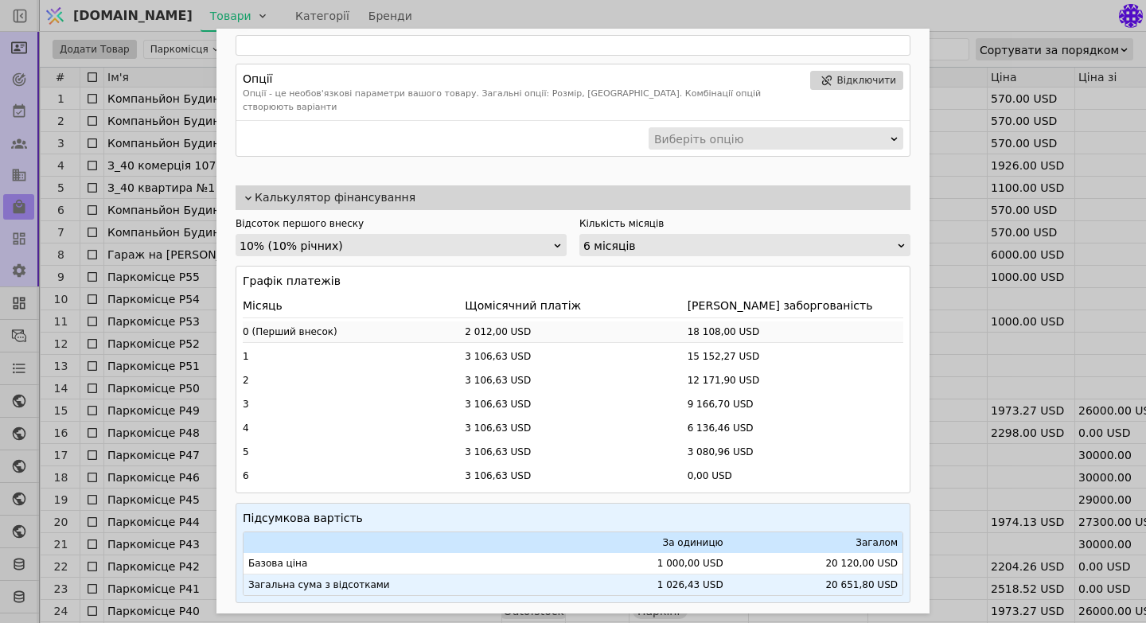
scroll to position [506, 0]
click at [547, 236] on div "10% (10% річних)" at bounding box center [395, 247] width 313 height 22
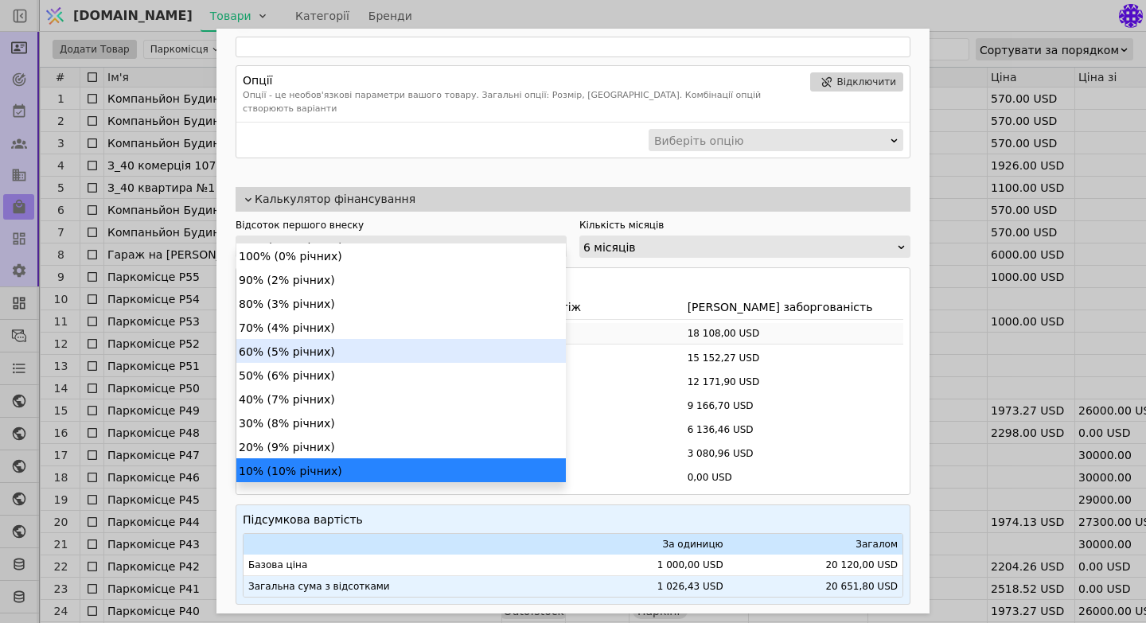
click at [342, 357] on div "60% (5% річних)" at bounding box center [400, 351] width 329 height 24
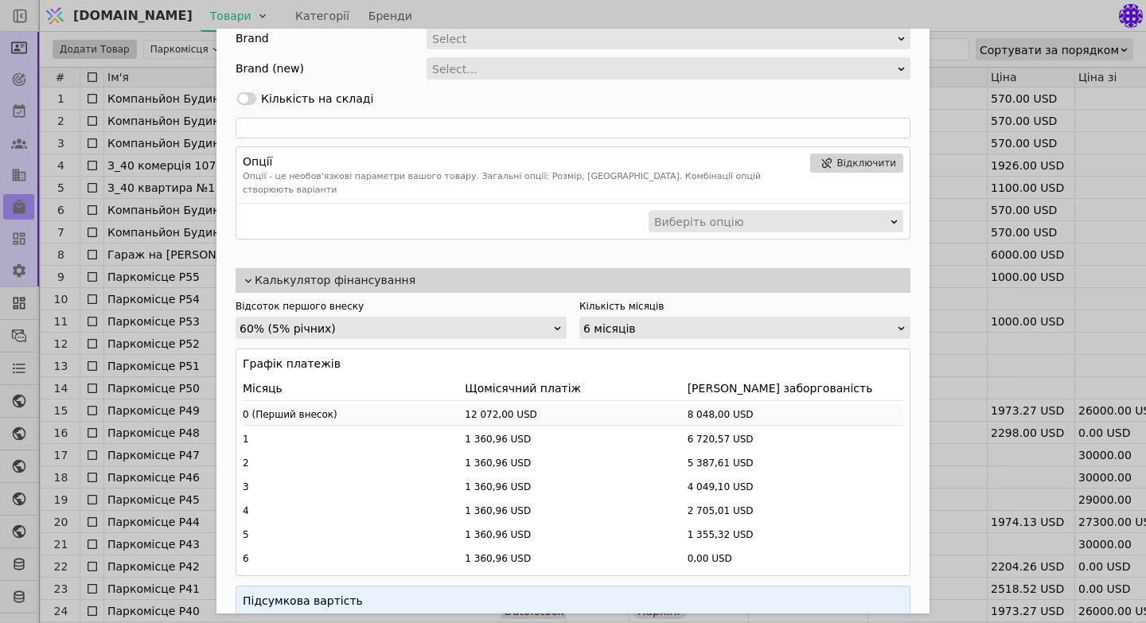
scroll to position [461, 0]
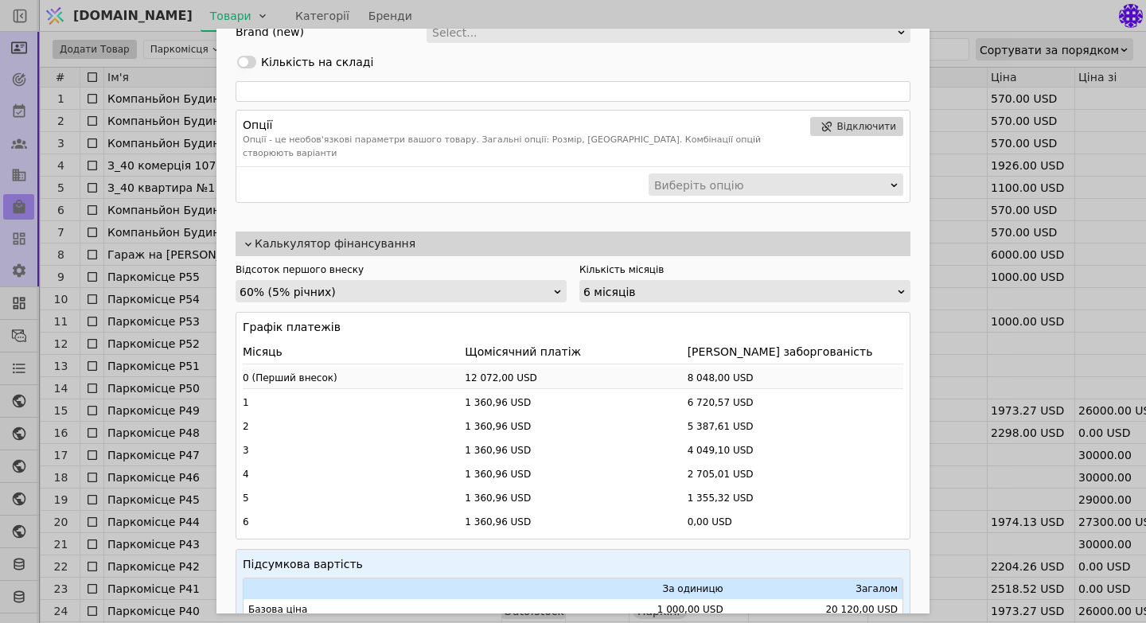
click at [554, 286] on icon "Add Opportunity" at bounding box center [557, 291] width 10 height 10
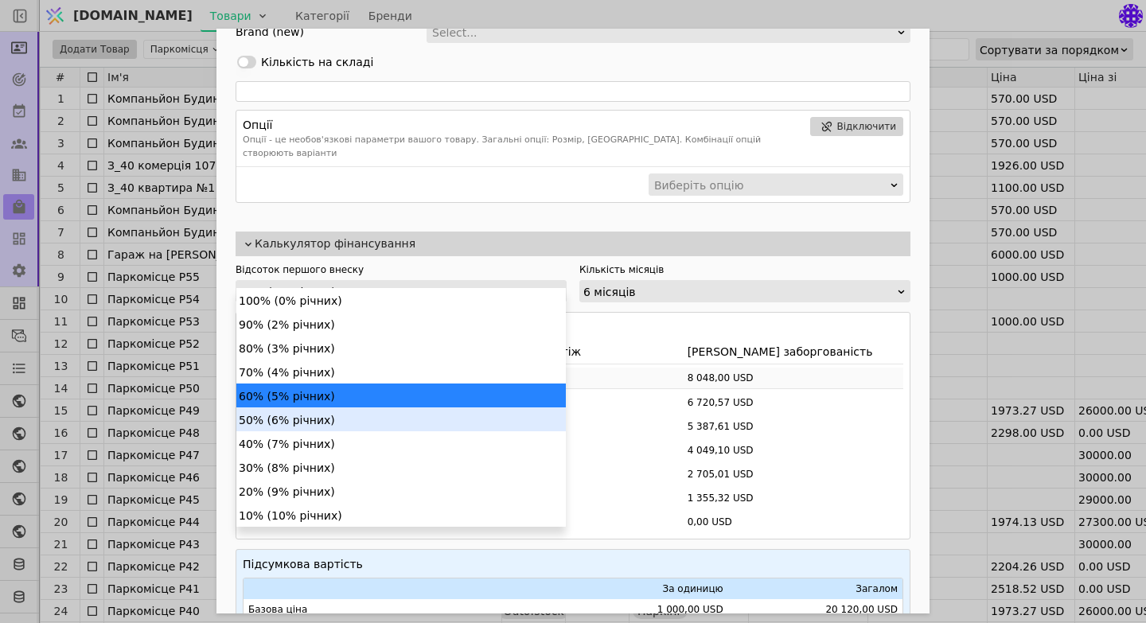
click at [371, 410] on div "50% (6% річних)" at bounding box center [400, 419] width 329 height 24
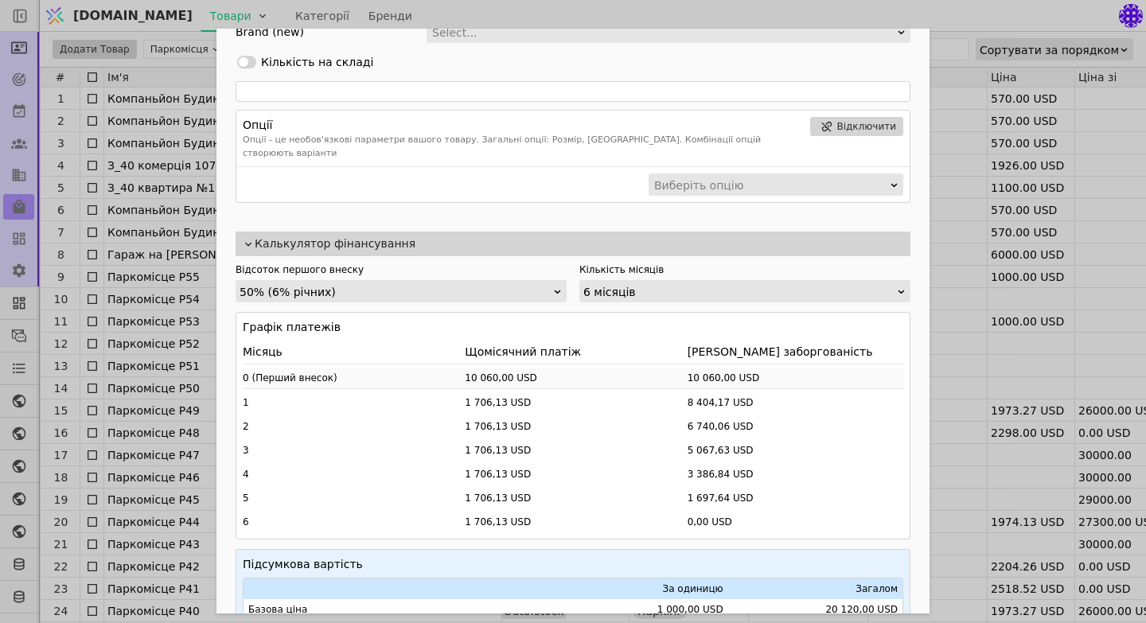
click at [561, 286] on icon "Add Opportunity" at bounding box center [557, 291] width 10 height 10
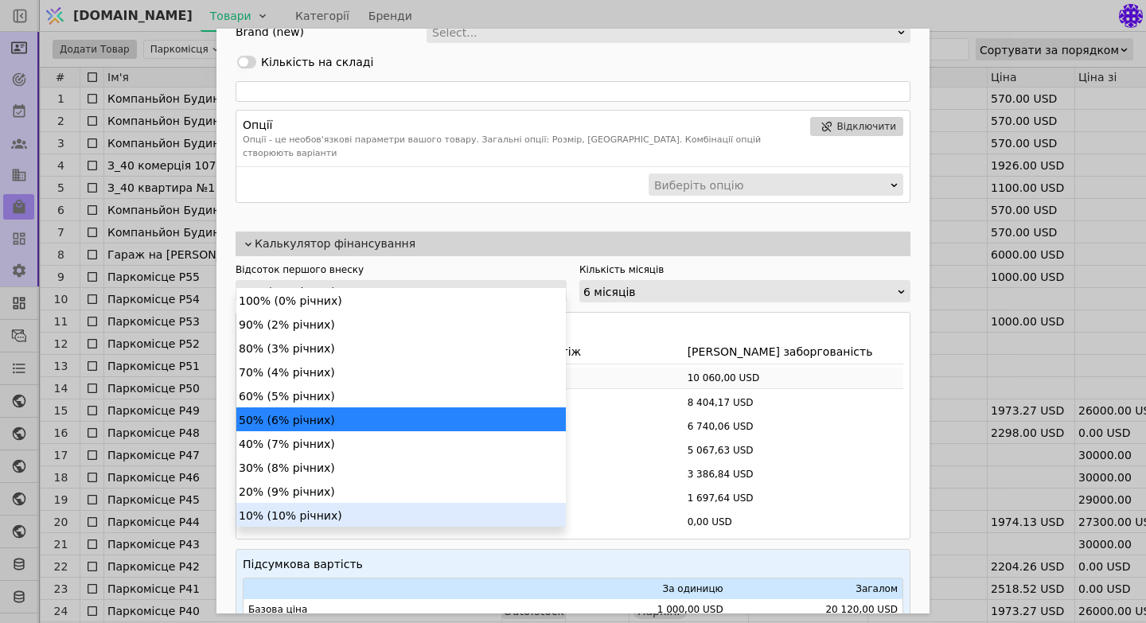
click at [350, 520] on div "10% (10% річних)" at bounding box center [400, 515] width 329 height 24
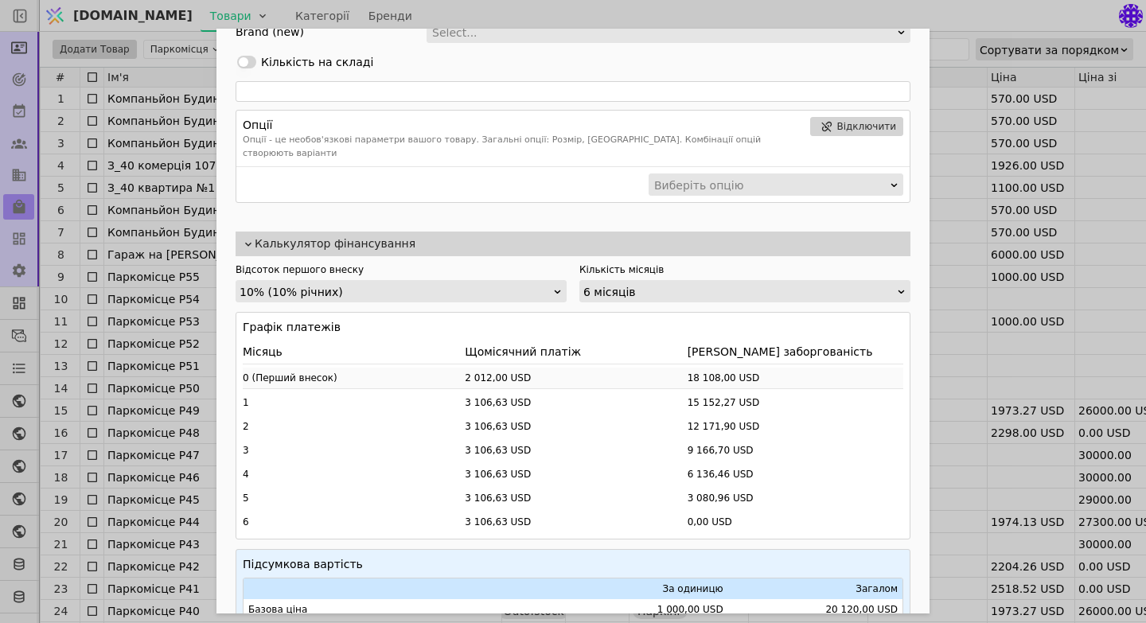
click at [795, 281] on div "6 місяців" at bounding box center [739, 292] width 313 height 22
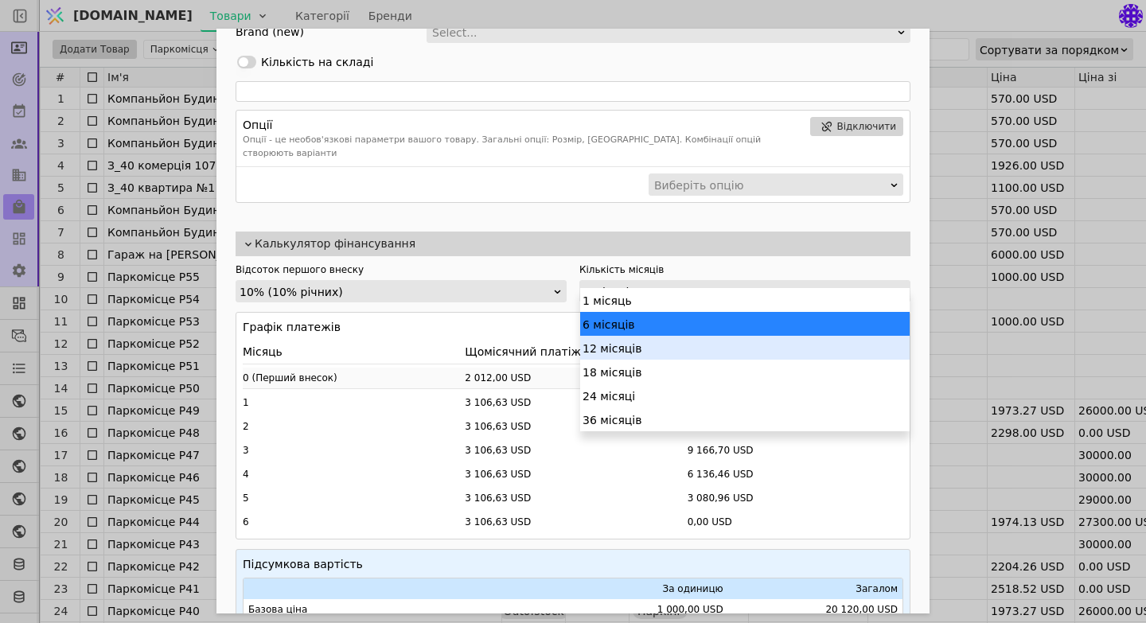
click at [688, 356] on div "12 місяців" at bounding box center [744, 348] width 329 height 24
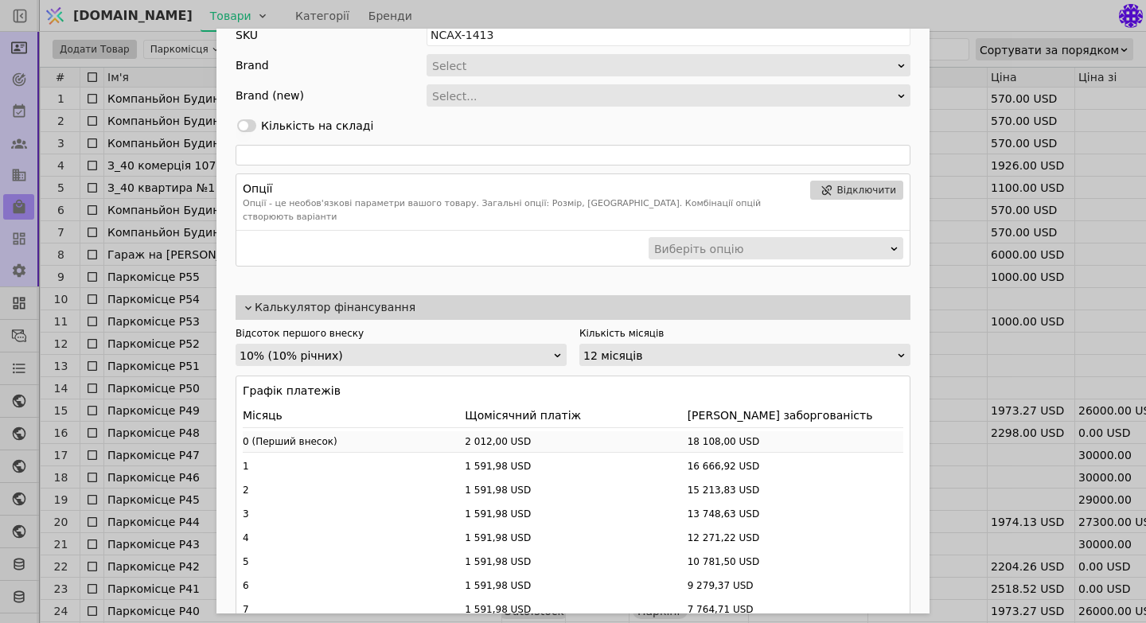
scroll to position [396, 0]
click at [949, 350] on div "Ім'я Паркомісце P55 Посилання parkomistse-p55 Опис Зображення Перетягніть сюди …" at bounding box center [573, 311] width 1146 height 623
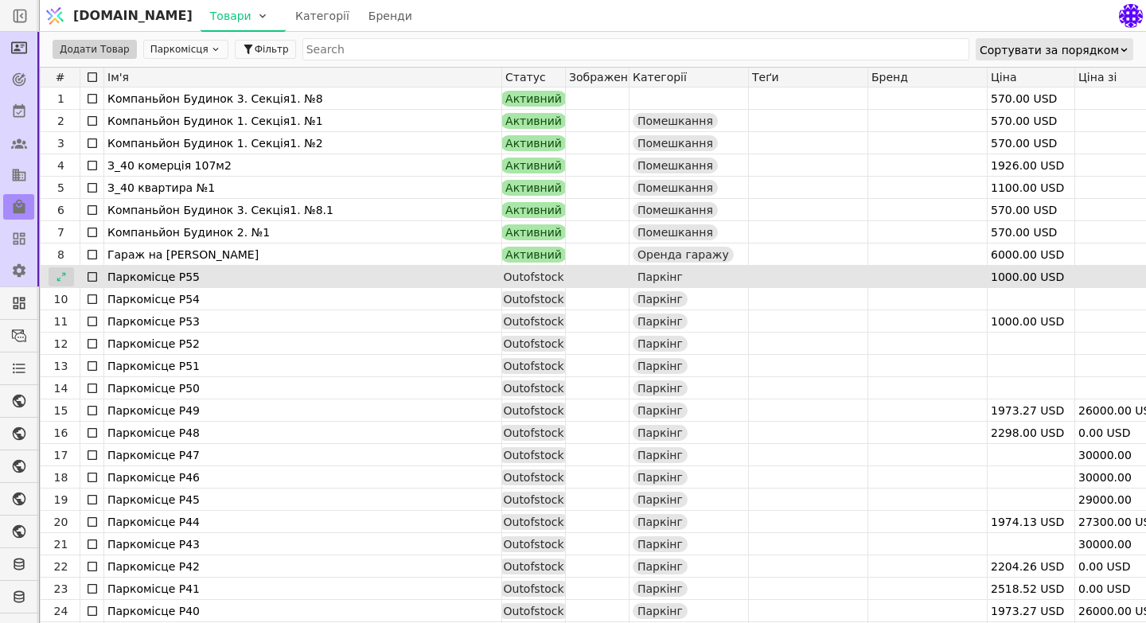
click at [60, 281] on icon at bounding box center [61, 276] width 11 height 11
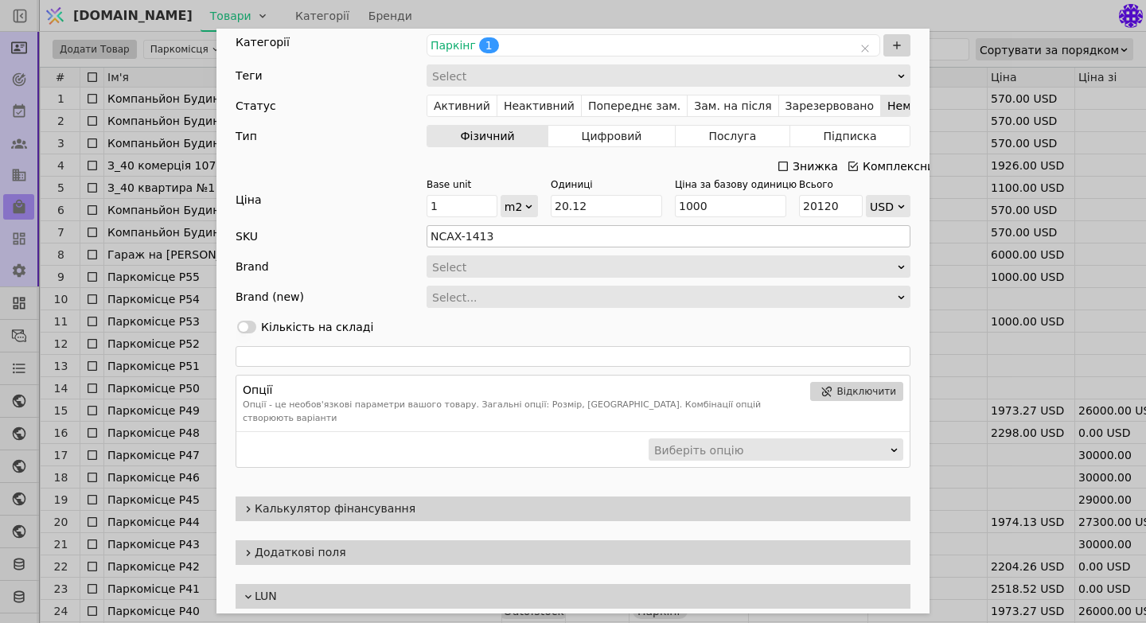
scroll to position [255, 0]
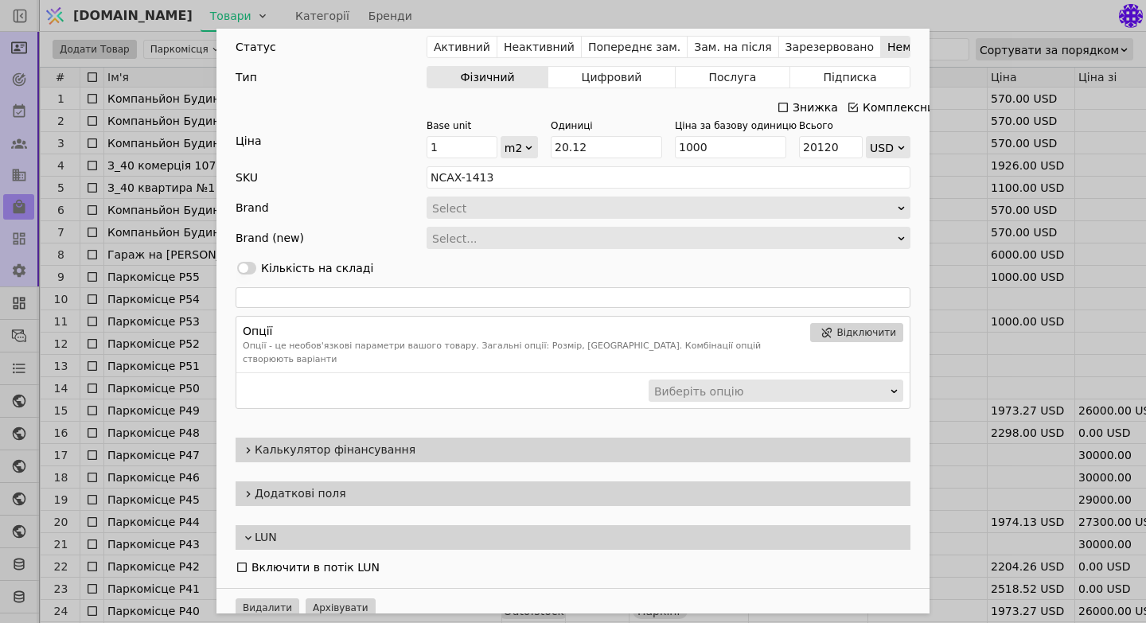
click at [623, 442] on span "Калькулятор фінансування" at bounding box center [579, 450] width 649 height 17
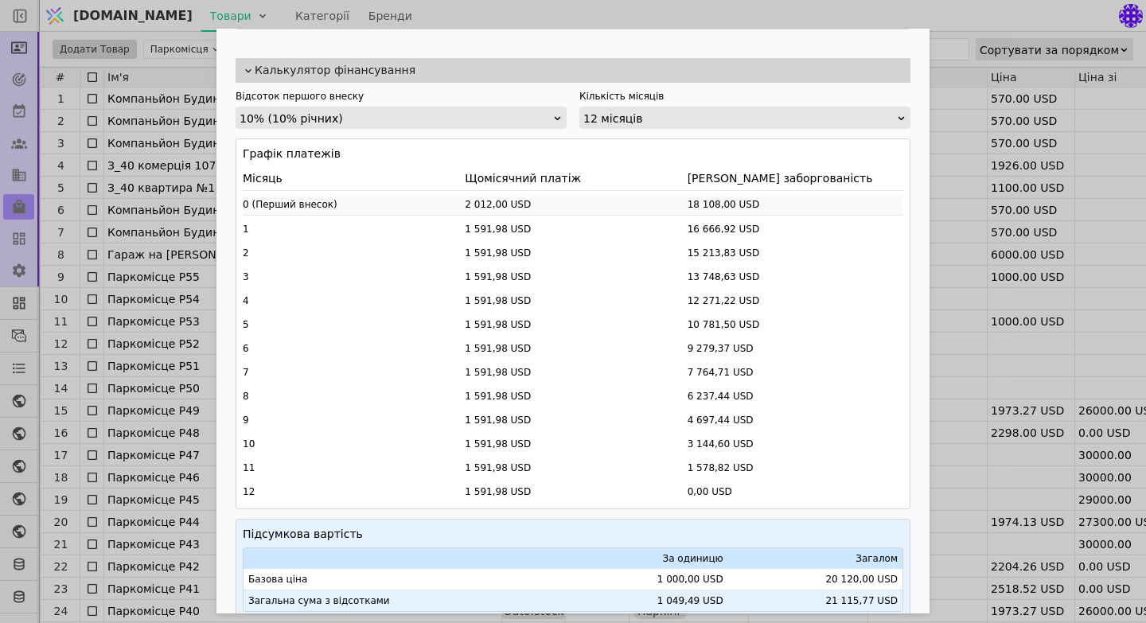
click at [676, 519] on div "Підсумкова вартість За одиницю Загалом Базова ціна 1 000,00 USD 20 120,00 USD З…" at bounding box center [573, 569] width 675 height 100
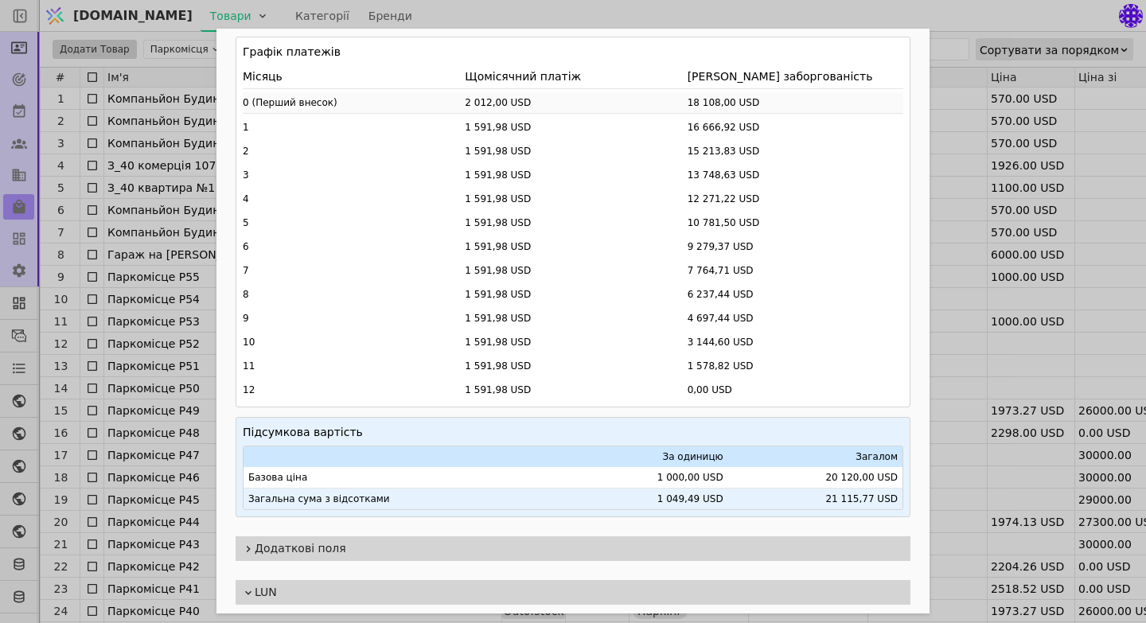
scroll to position [738, 0]
